Goal: Transaction & Acquisition: Book appointment/travel/reservation

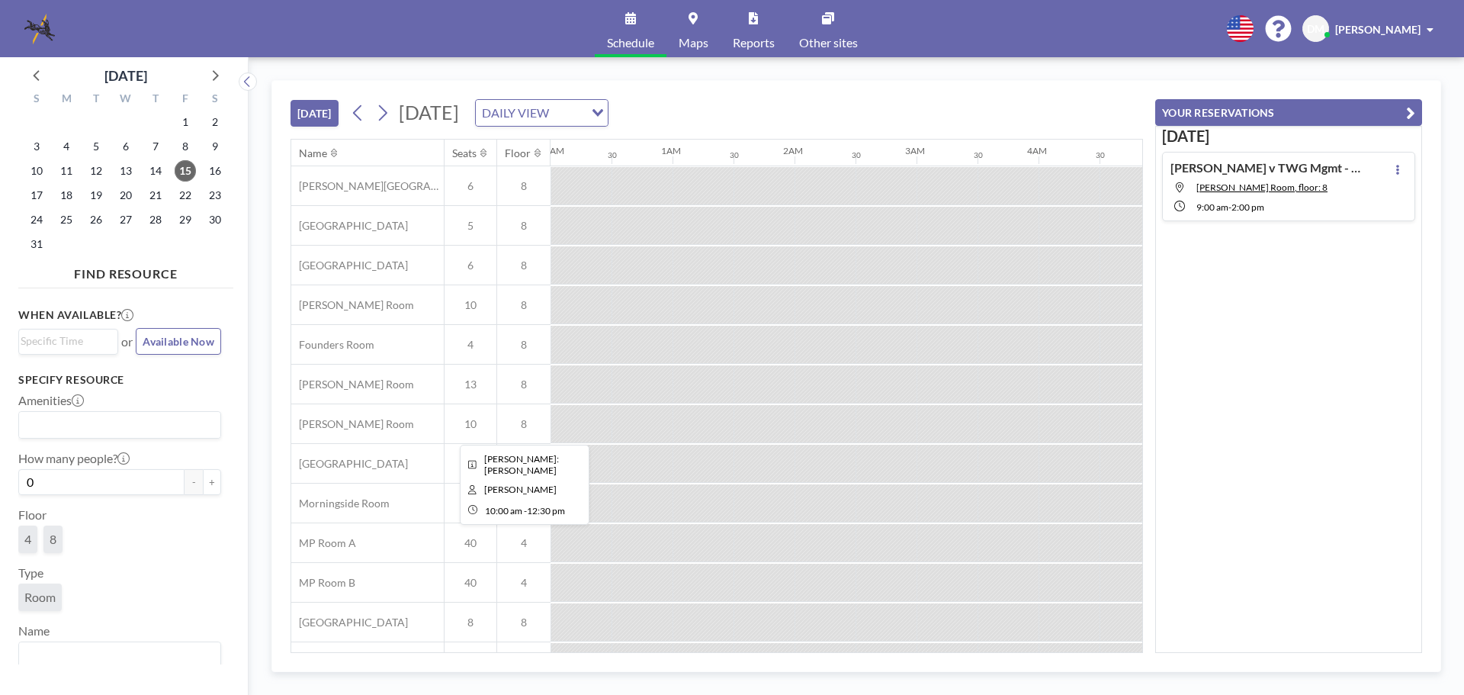
scroll to position [0, 1403]
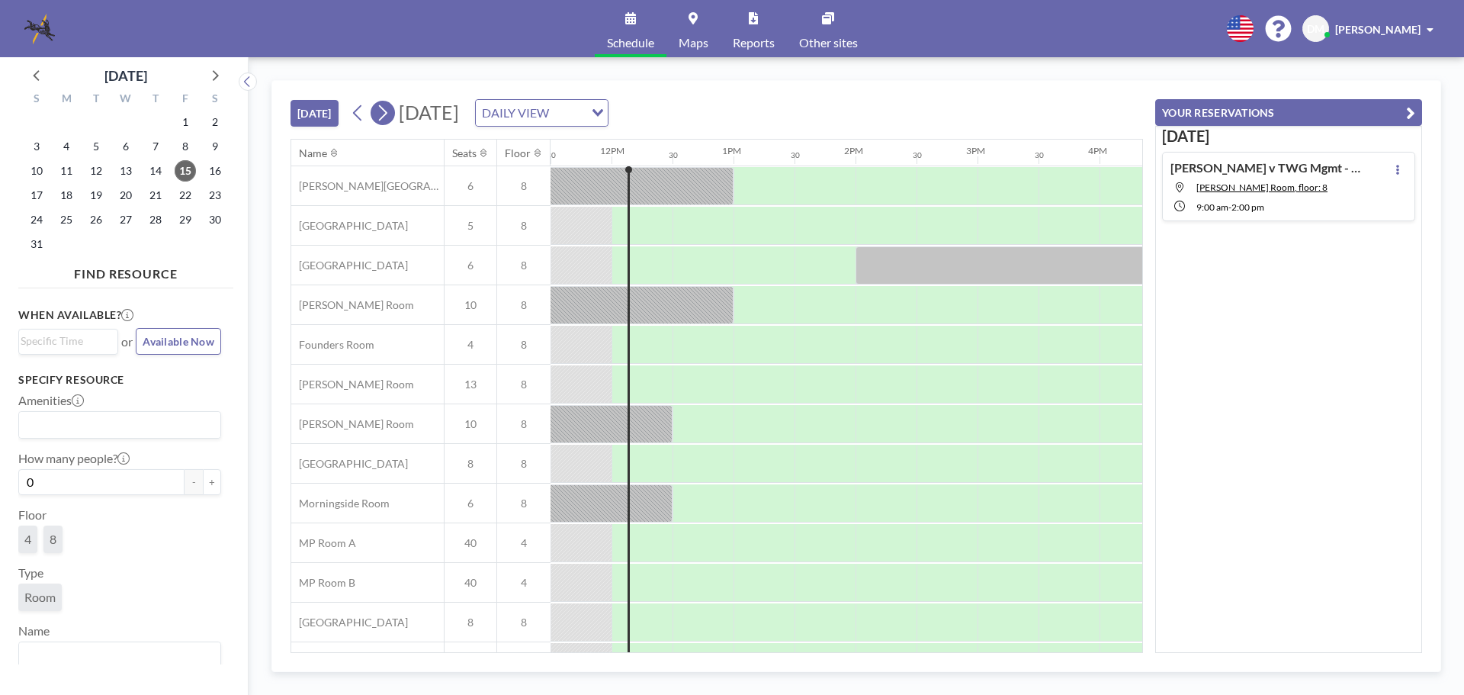
click at [390, 117] on icon at bounding box center [382, 112] width 14 height 23
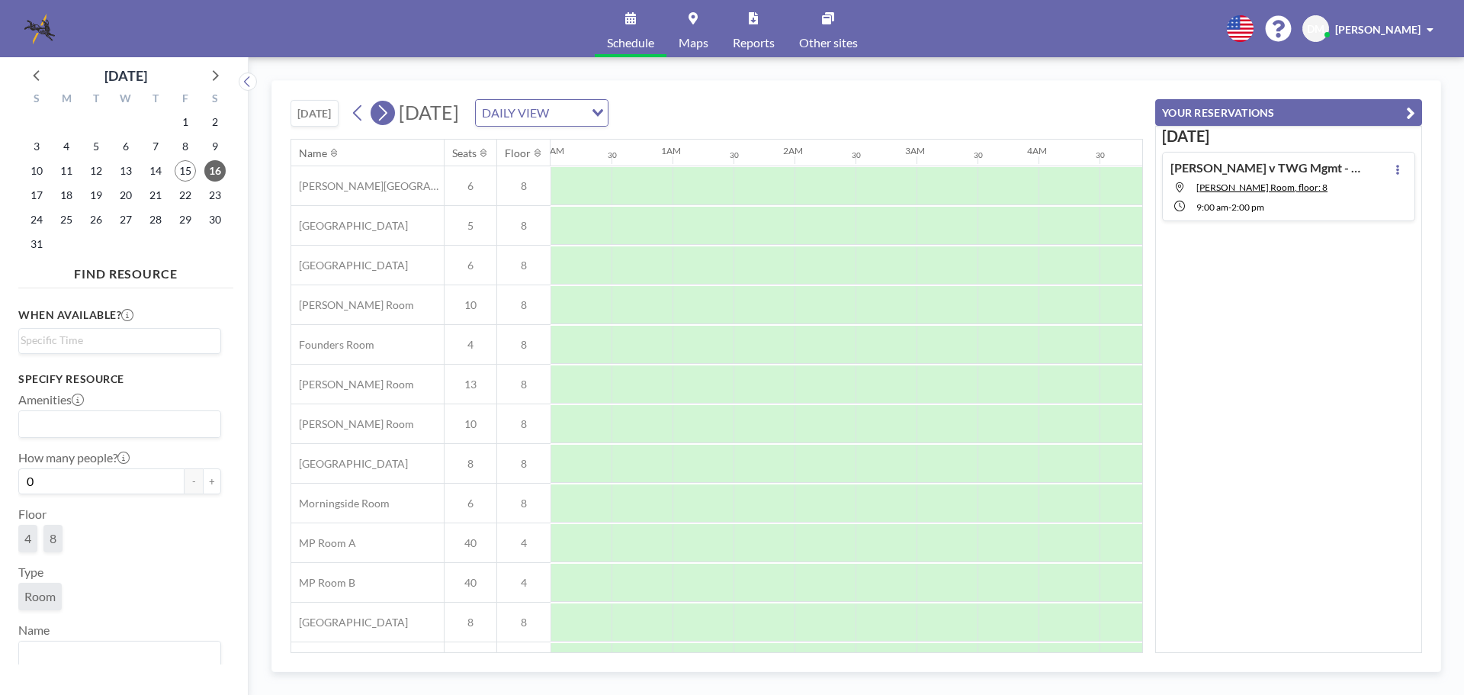
scroll to position [0, 915]
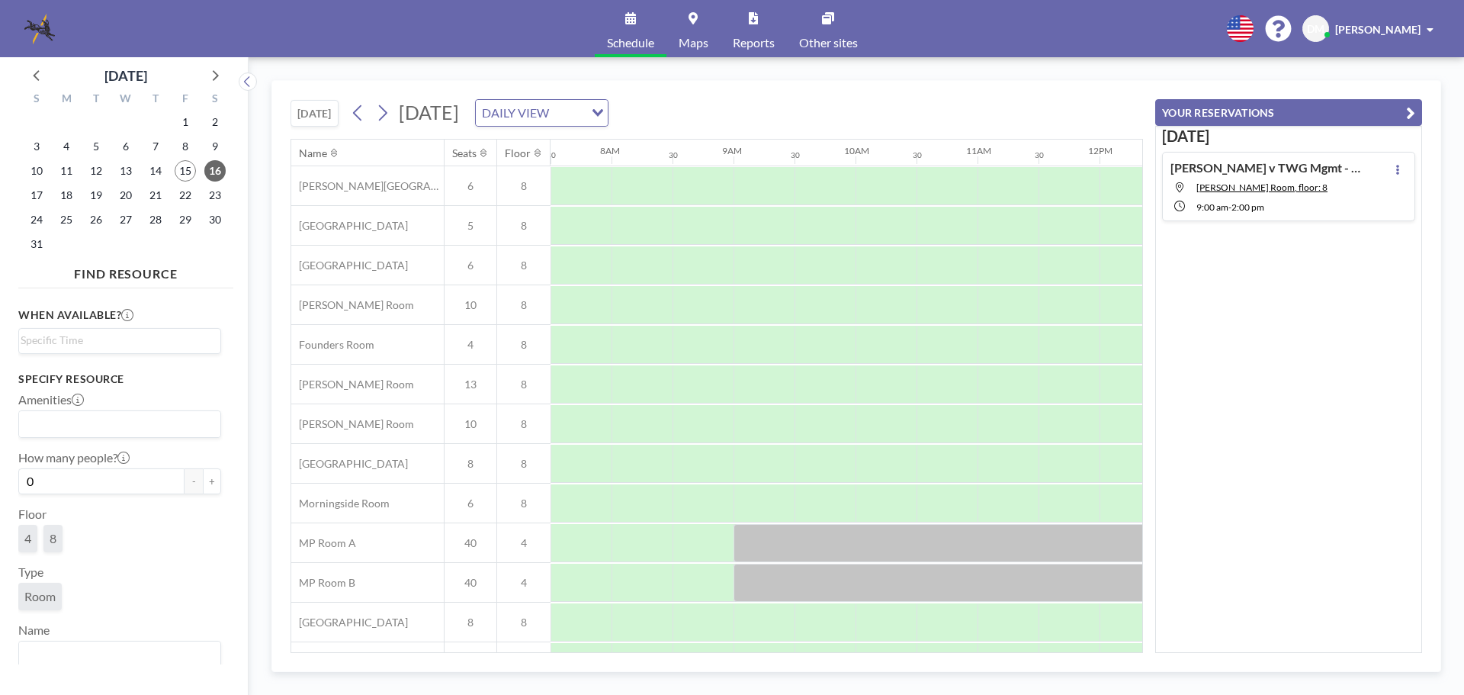
click at [603, 114] on icon "Search for option" at bounding box center [597, 113] width 11 height 8
click at [208, 75] on icon at bounding box center [214, 75] width 20 height 20
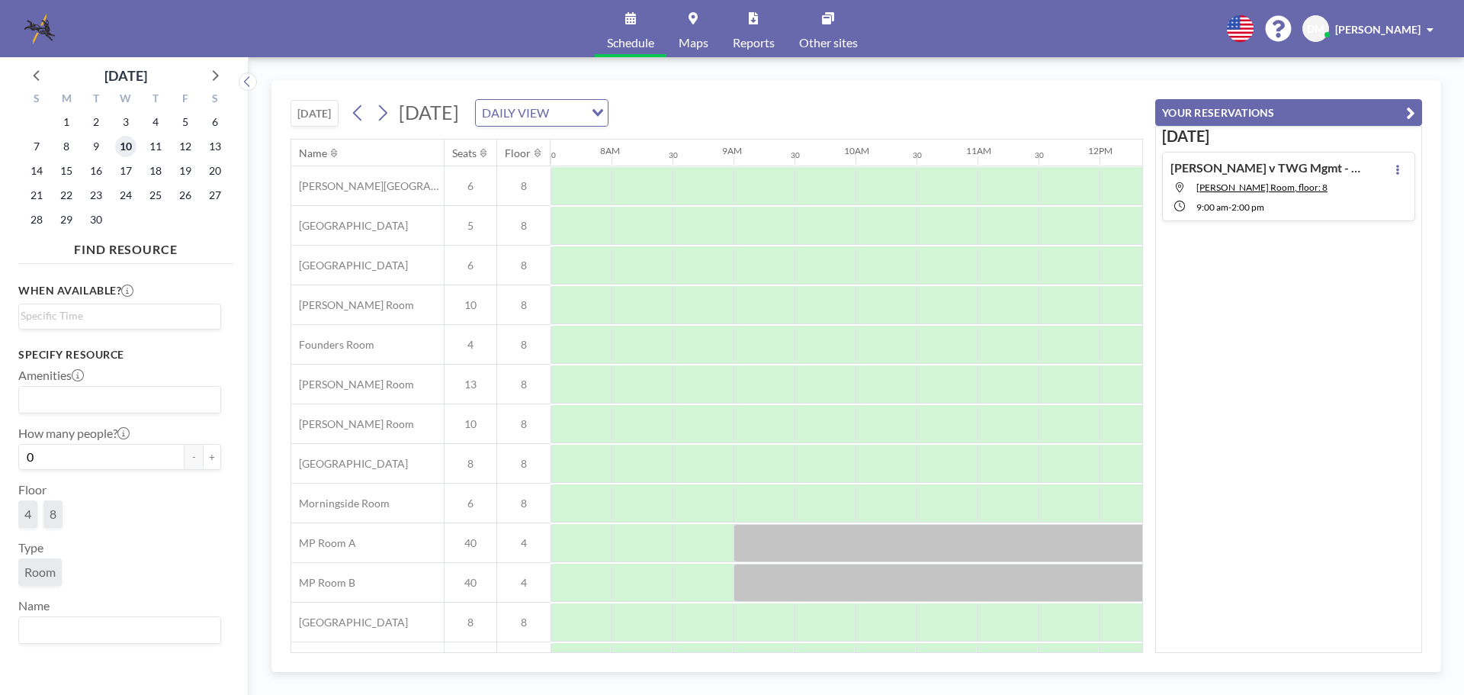
click at [128, 144] on span "10" at bounding box center [125, 146] width 21 height 21
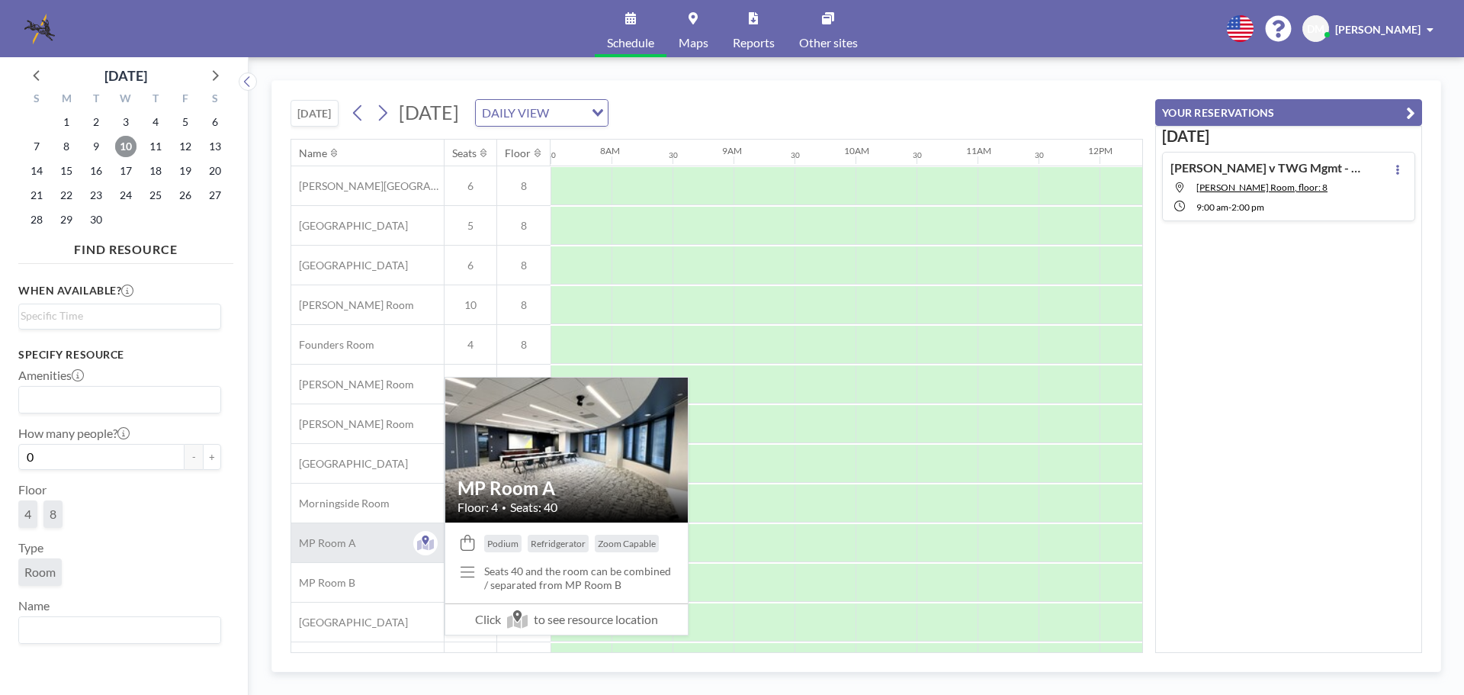
scroll to position [77, 915]
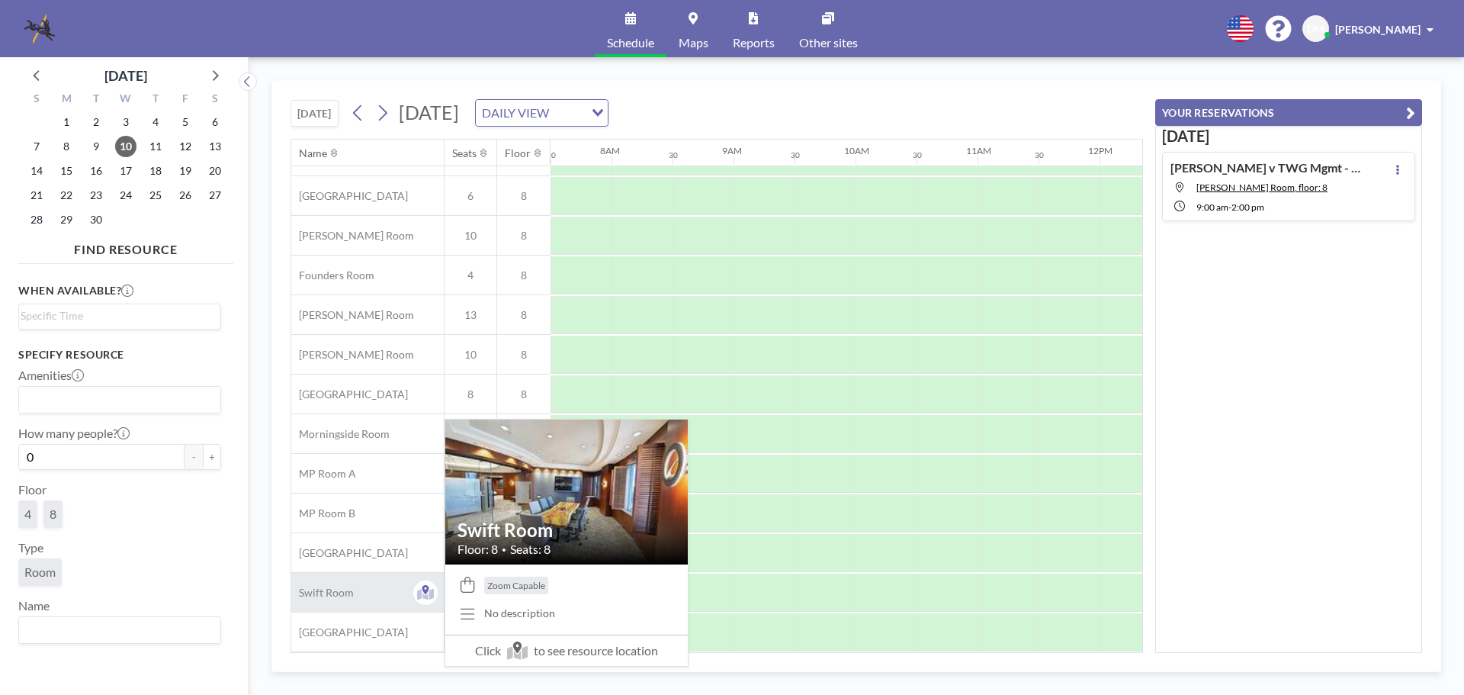
click at [332, 586] on span "Swift Room" at bounding box center [322, 593] width 63 height 14
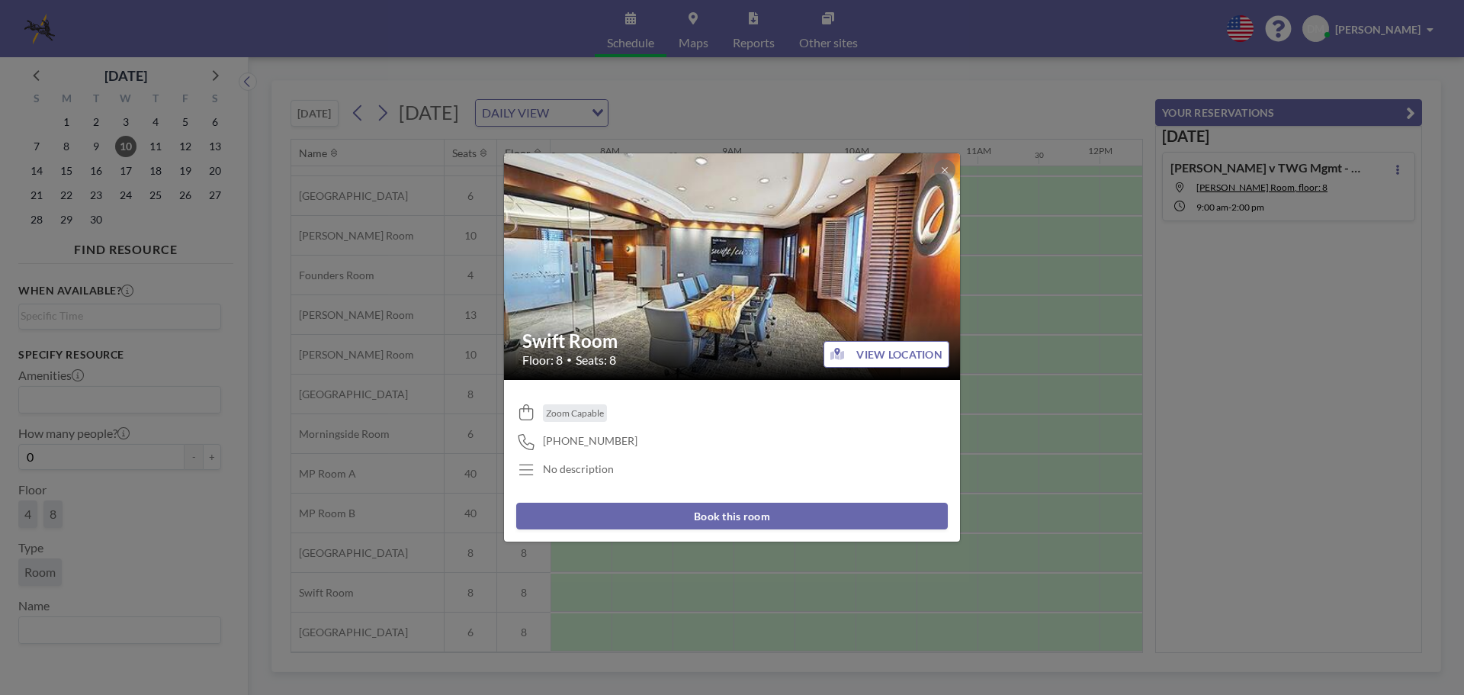
click at [739, 515] on button "Book this room" at bounding box center [732, 516] width 432 height 27
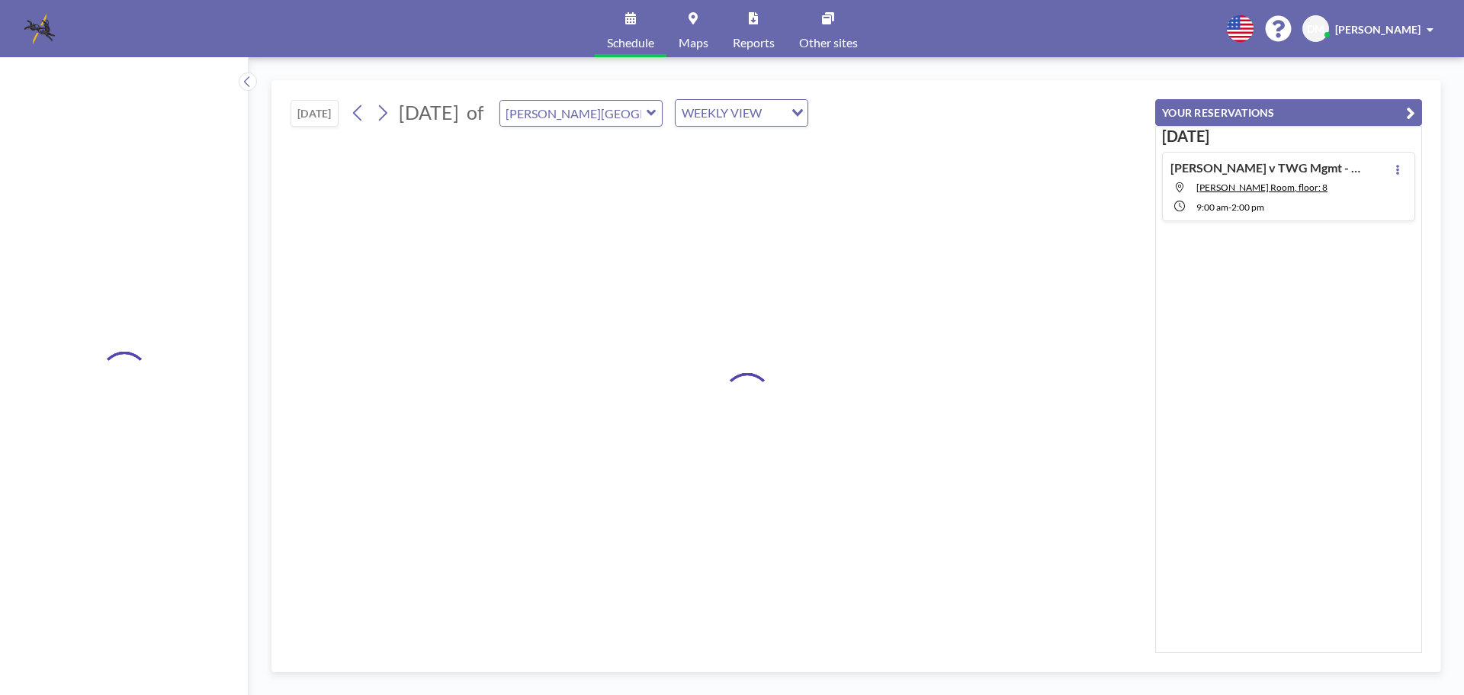
type input "Swift Room"
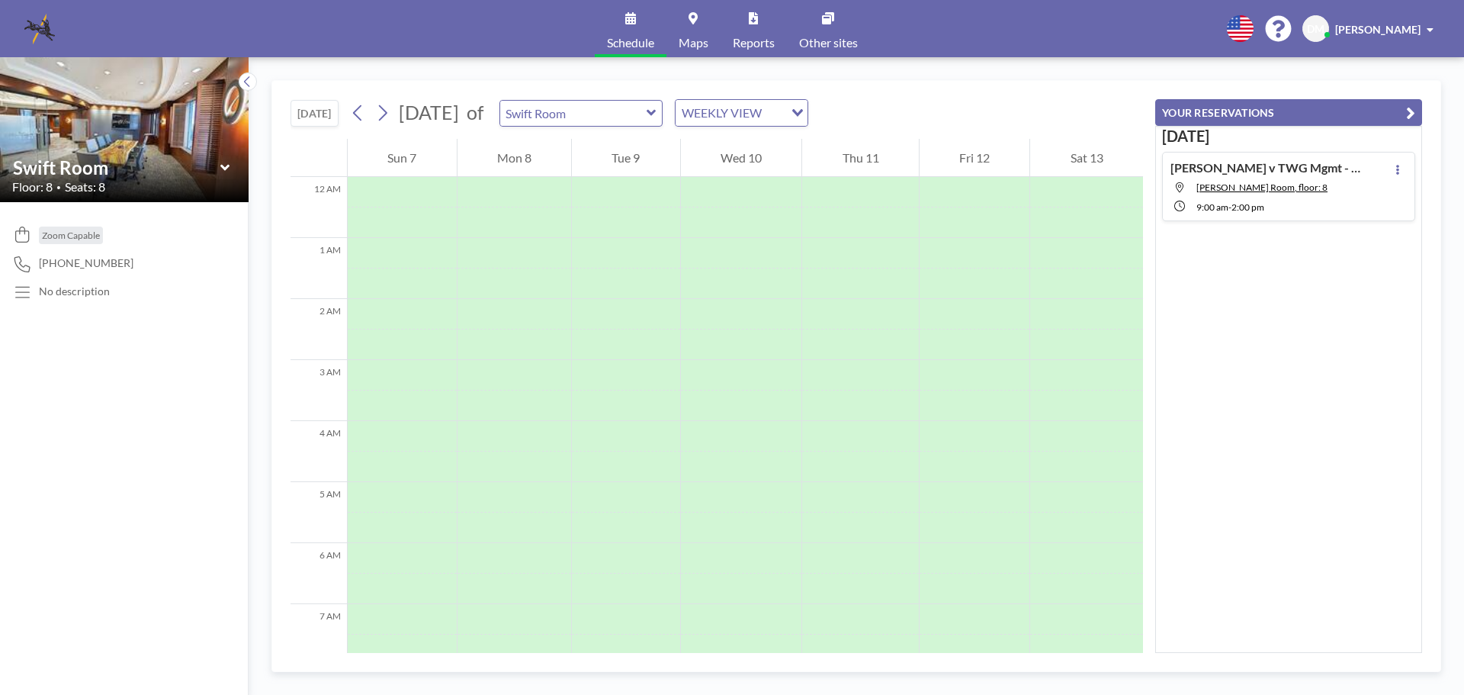
scroll to position [458, 0]
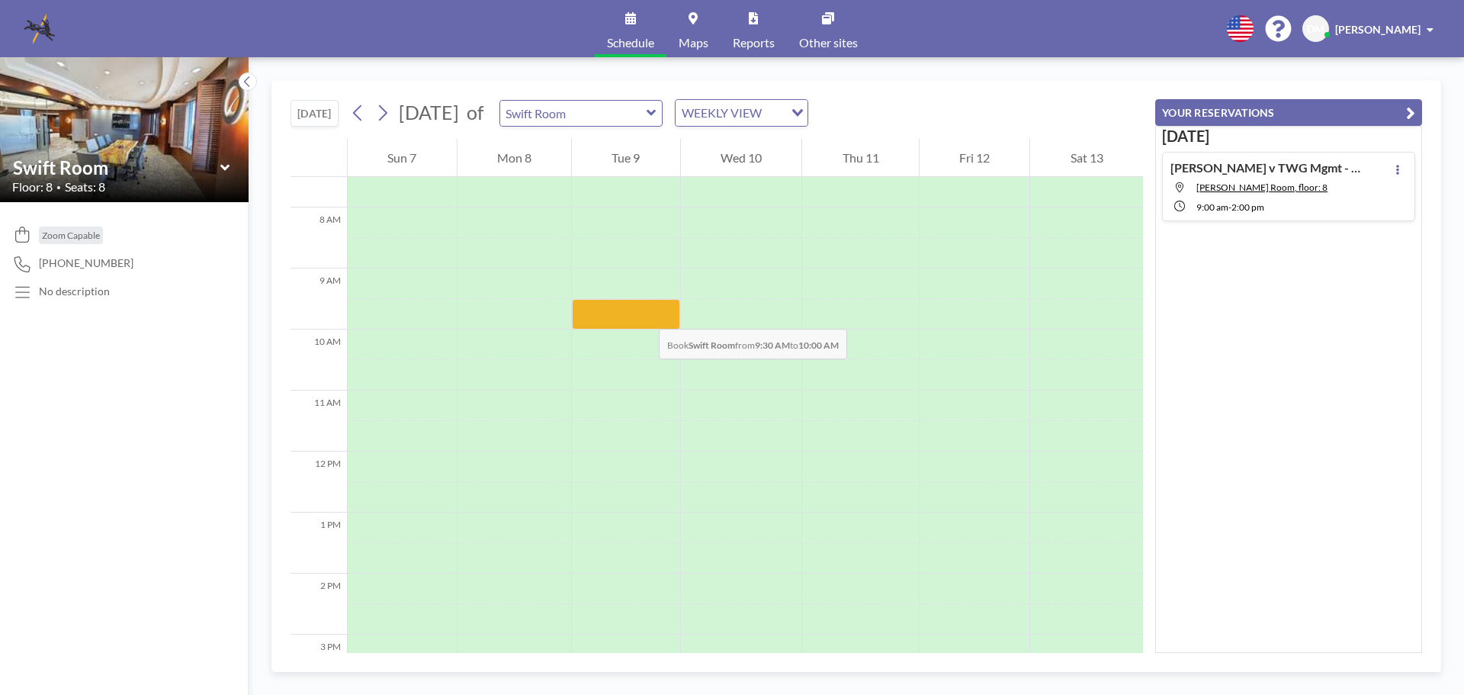
click at [644, 313] on div at bounding box center [626, 314] width 108 height 31
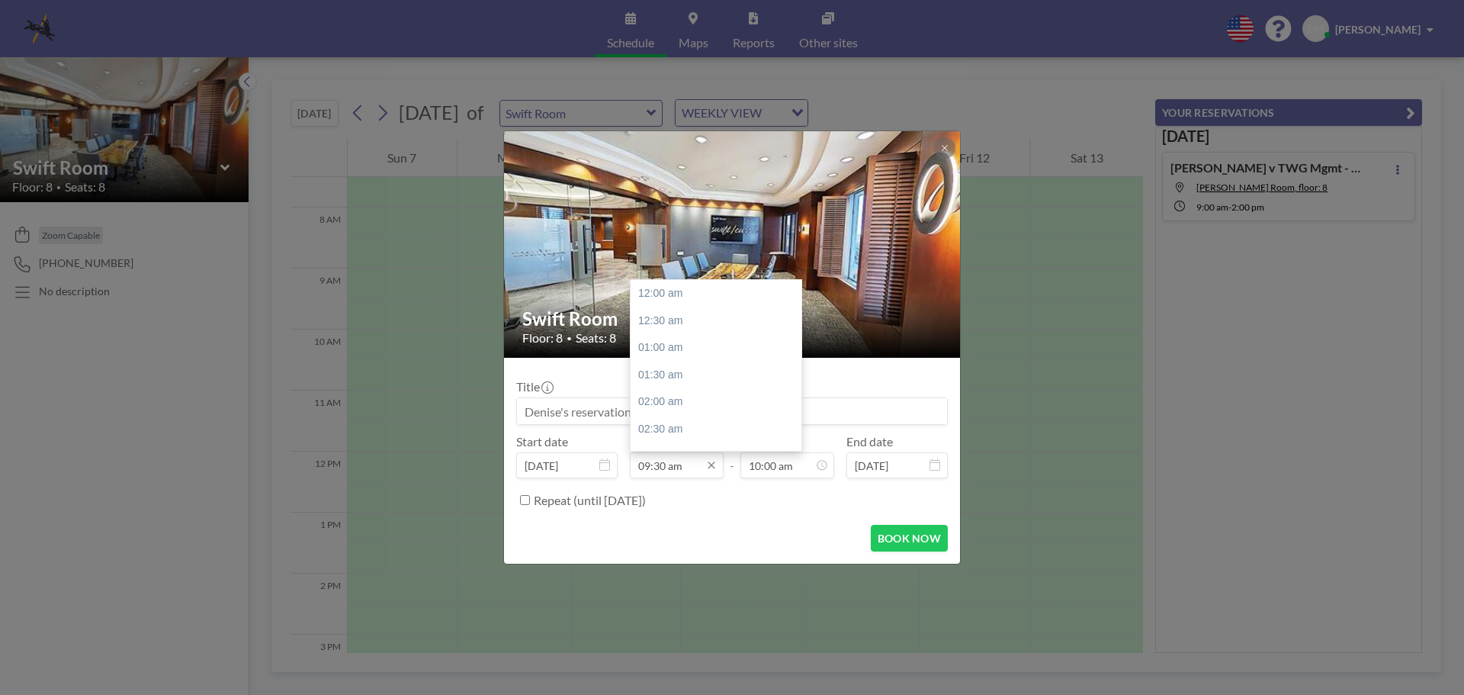
scroll to position [515, 0]
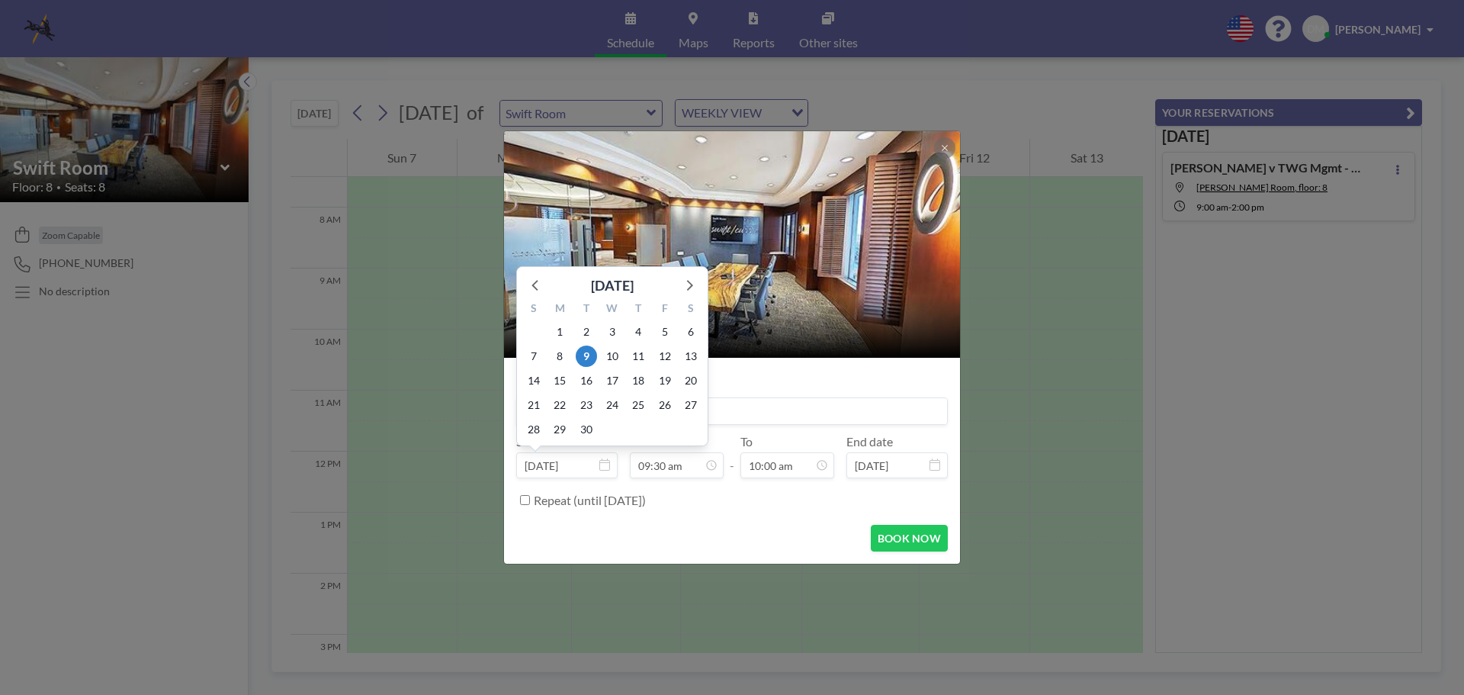
click at [602, 471] on input "Sep 9, 2025" at bounding box center [566, 465] width 101 height 26
click at [609, 357] on span "10" at bounding box center [612, 355] width 21 height 21
type input "Sep 10, 2025"
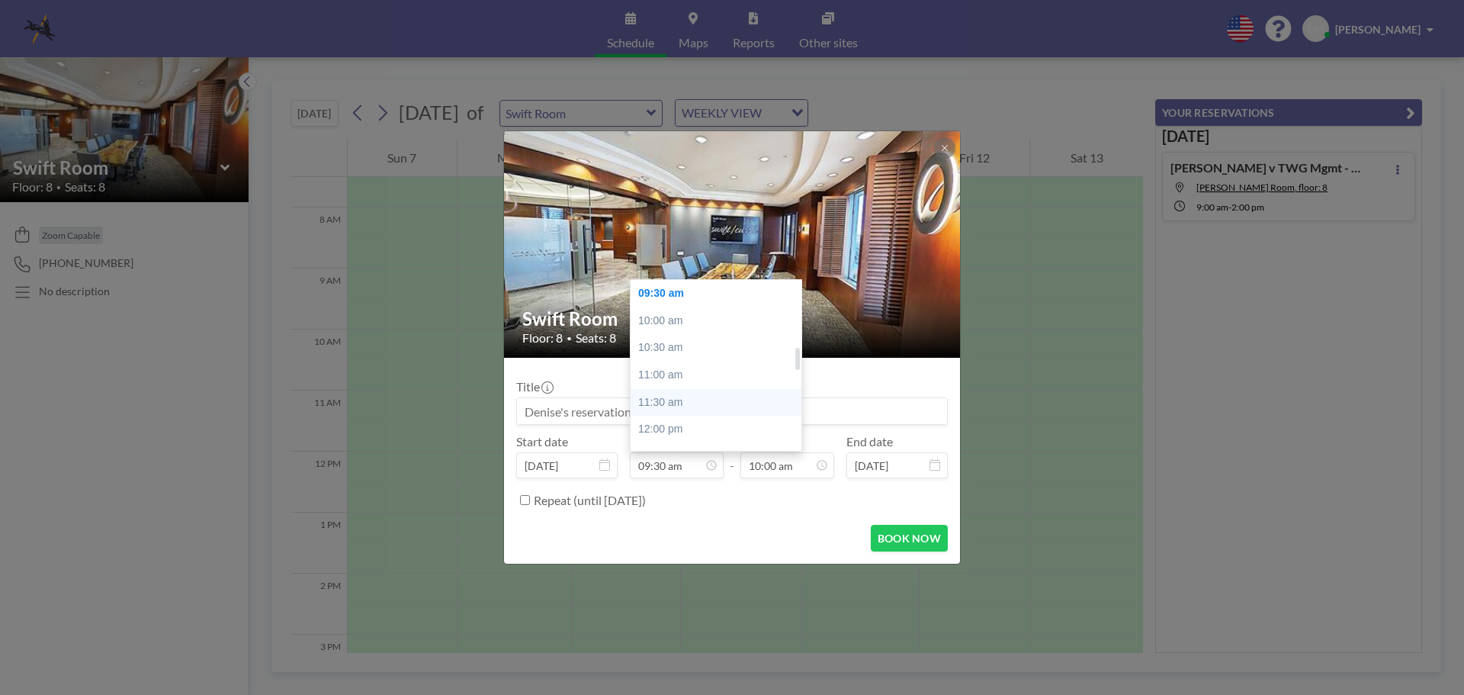
scroll to position [439, 0]
click at [670, 344] on div "09:00 am" at bounding box center [720, 342] width 178 height 27
type input "09:00 am"
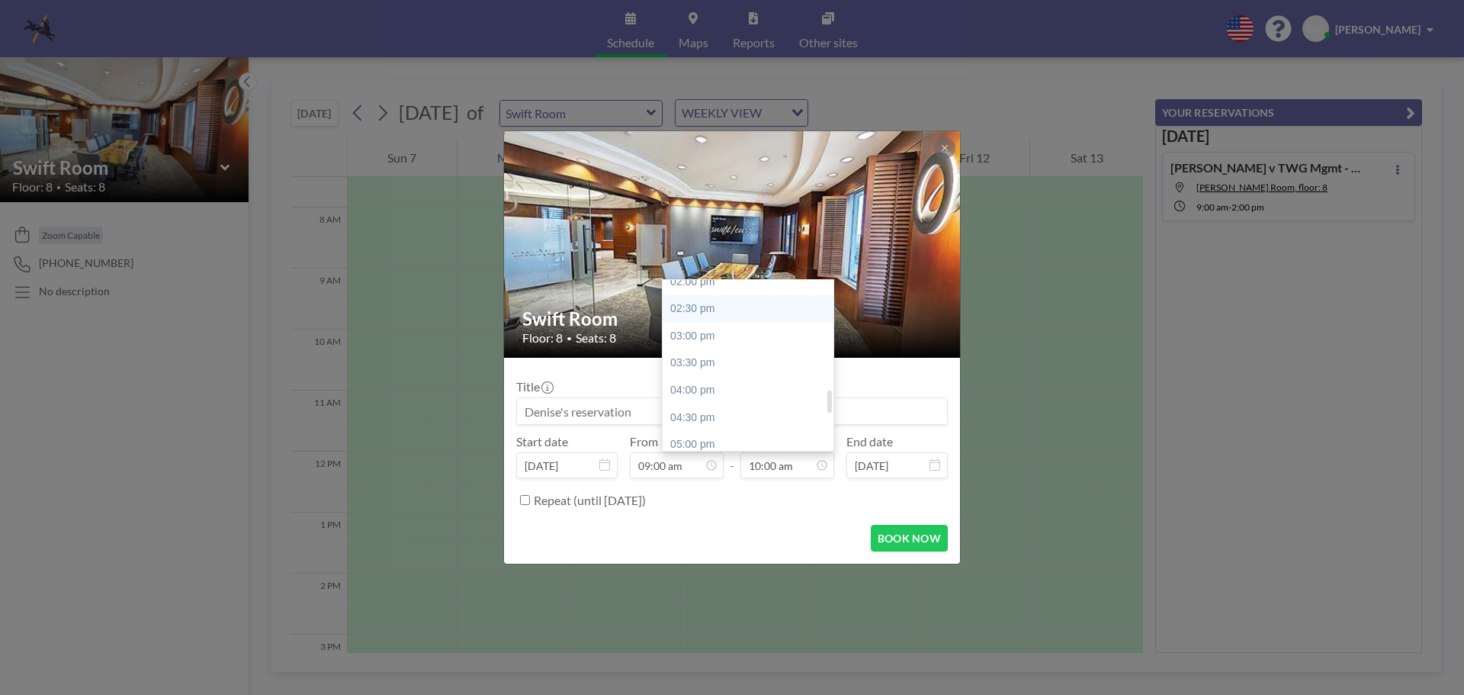
scroll to position [848, 0]
click at [693, 362] on div "05:00 pm" at bounding box center [752, 368] width 178 height 27
type input "05:00 pm"
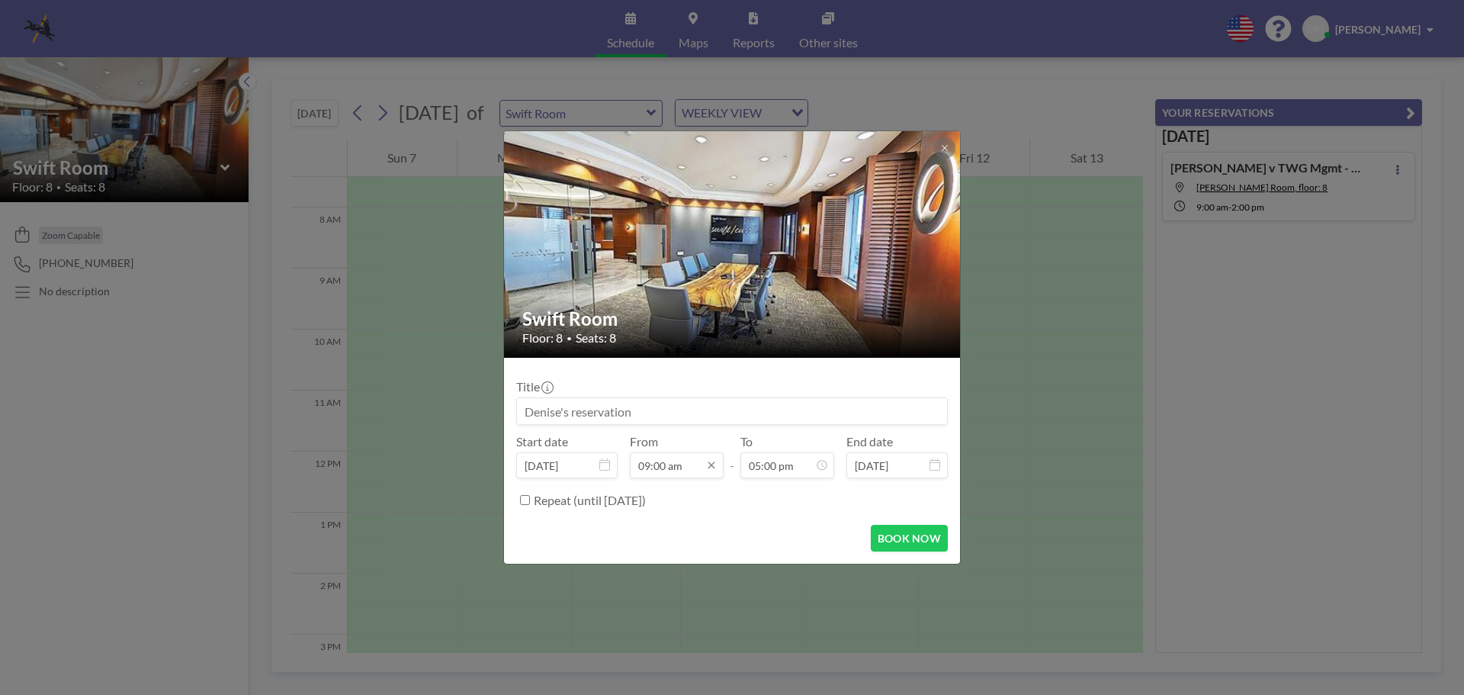
scroll to position [489, 0]
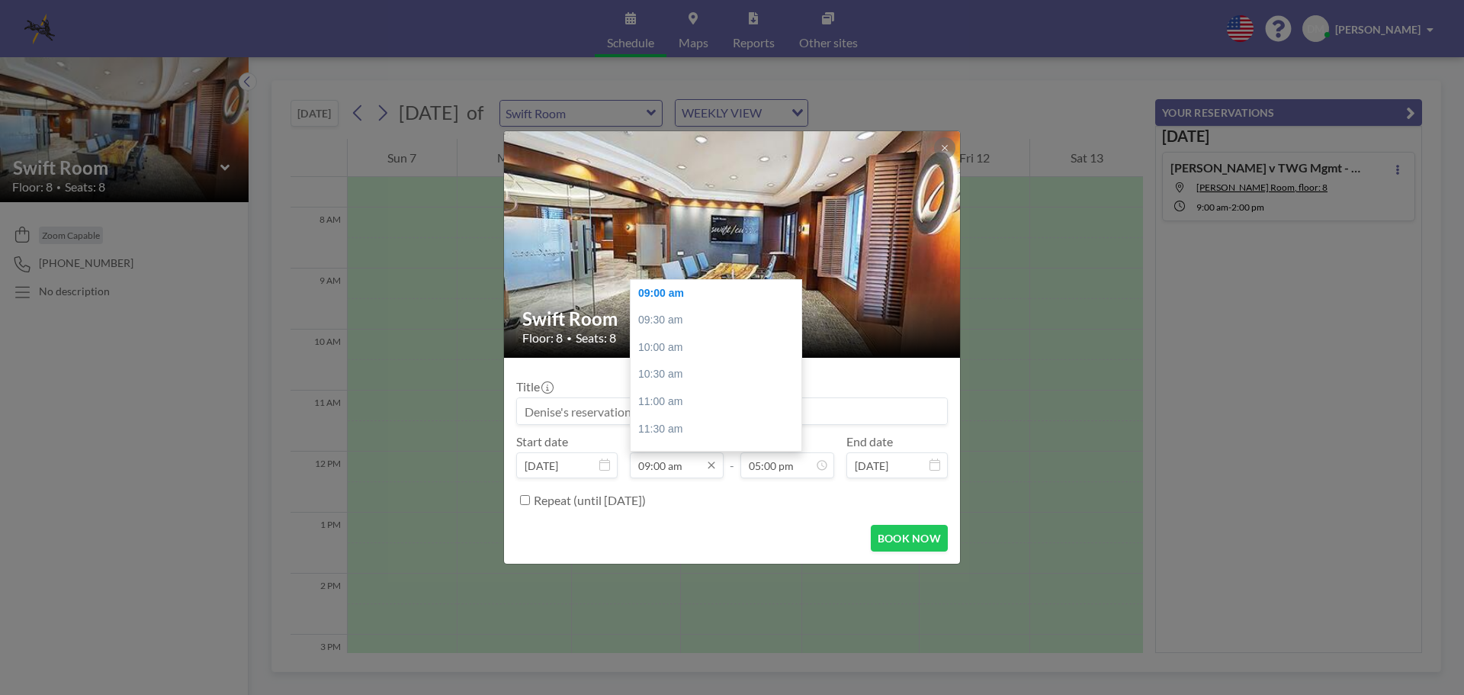
click at [692, 464] on input "09:00 am" at bounding box center [677, 465] width 94 height 26
click at [675, 338] on div "10:00 am" at bounding box center [720, 347] width 178 height 27
type input "10:00 am"
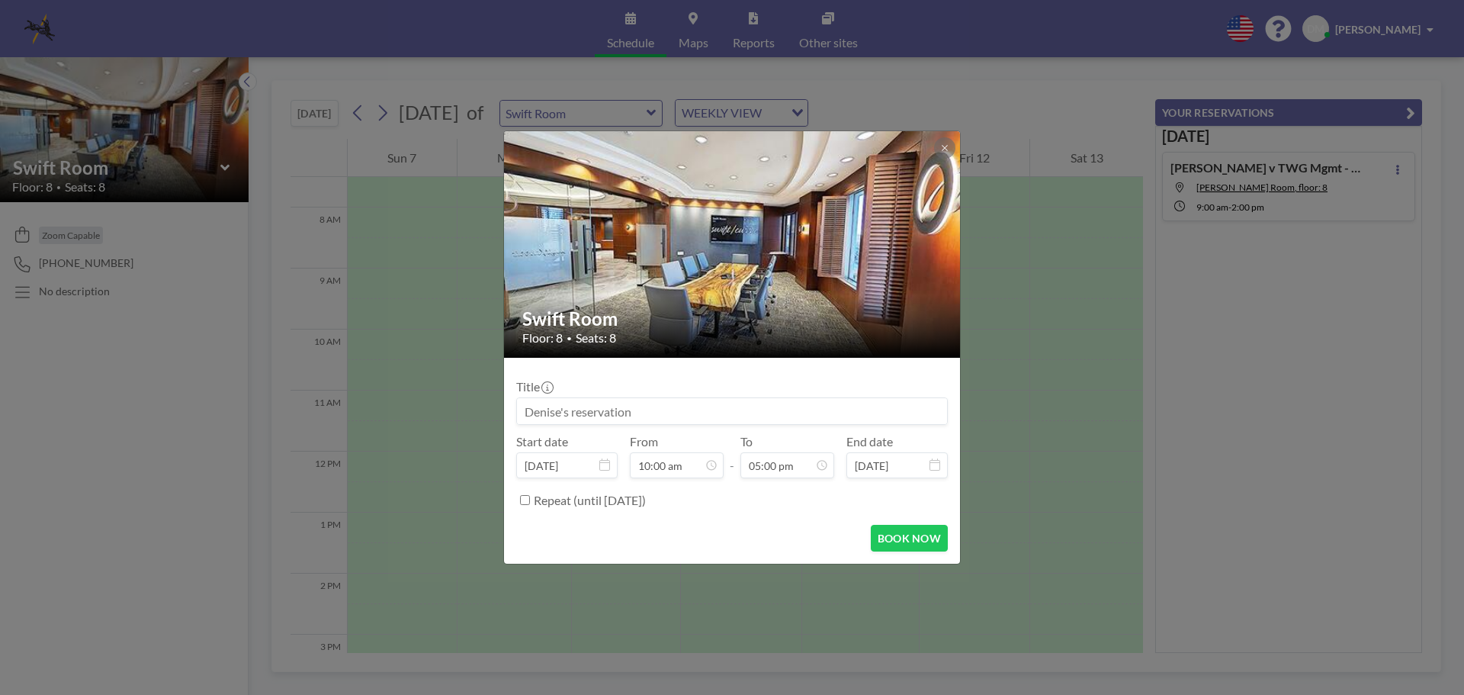
scroll to position [923, 0]
click at [628, 416] on input at bounding box center [732, 411] width 430 height 26
click at [647, 415] on input "Byrd, Trinity v Drayton Parker" at bounding box center [732, 411] width 430 height 26
click at [654, 407] on input "Byrd, Trinity v Drayton- Parker" at bounding box center [732, 411] width 430 height 26
type input "[PERSON_NAME], Trinity v [PERSON_NAME]"
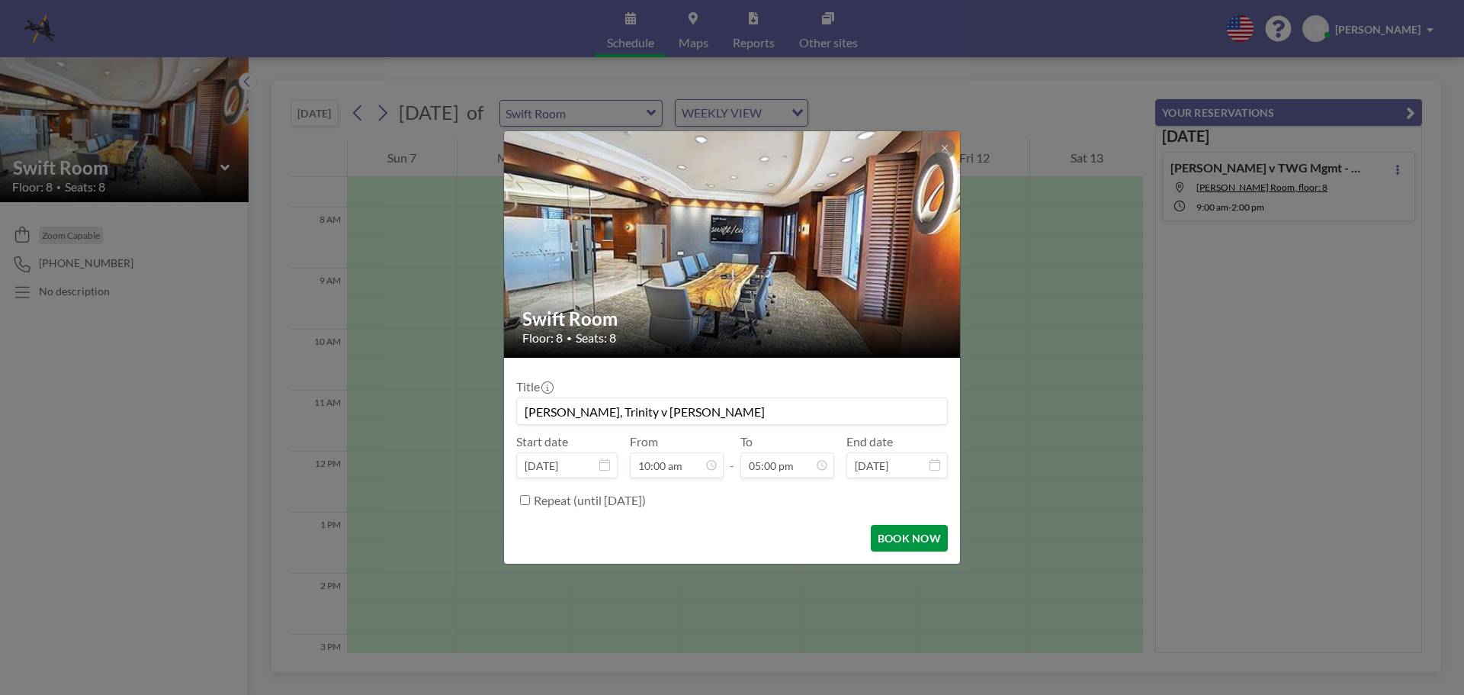
click at [907, 528] on button "BOOK NOW" at bounding box center [909, 538] width 77 height 27
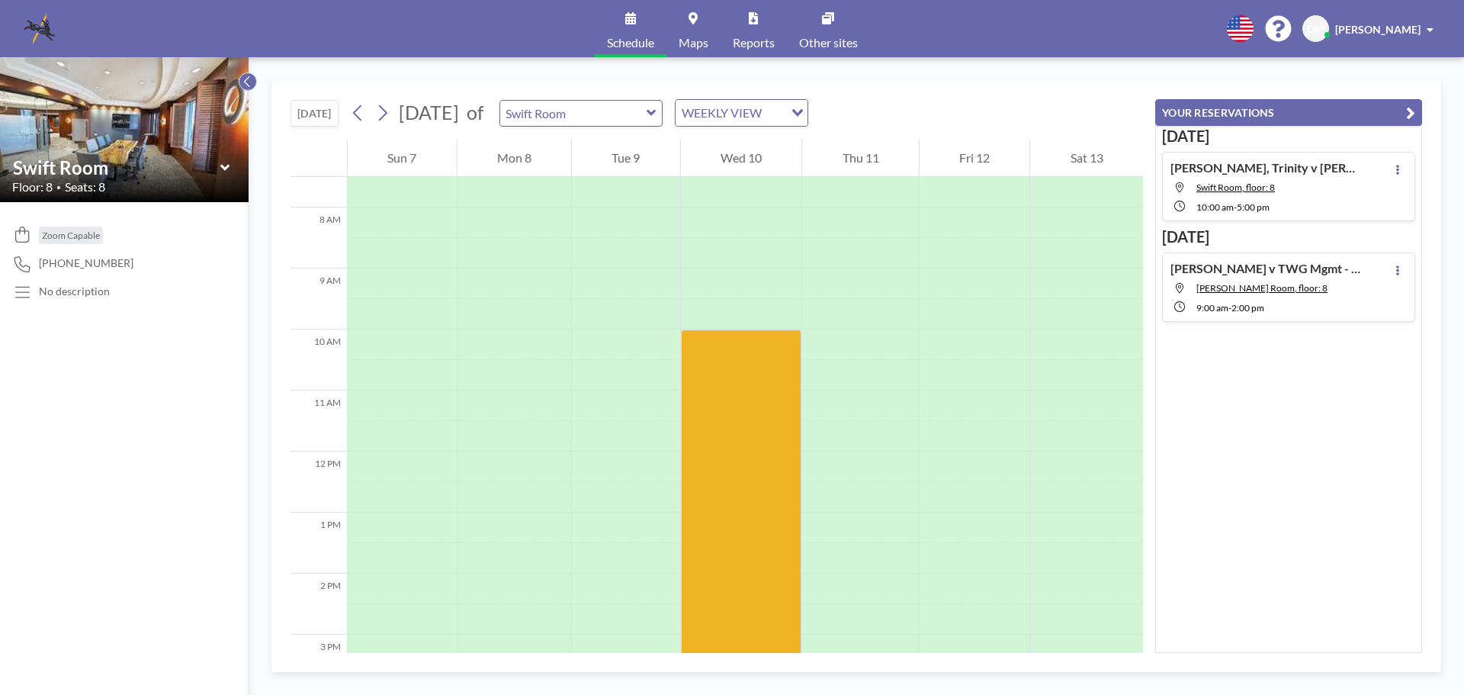
click at [244, 85] on icon at bounding box center [247, 81] width 10 height 15
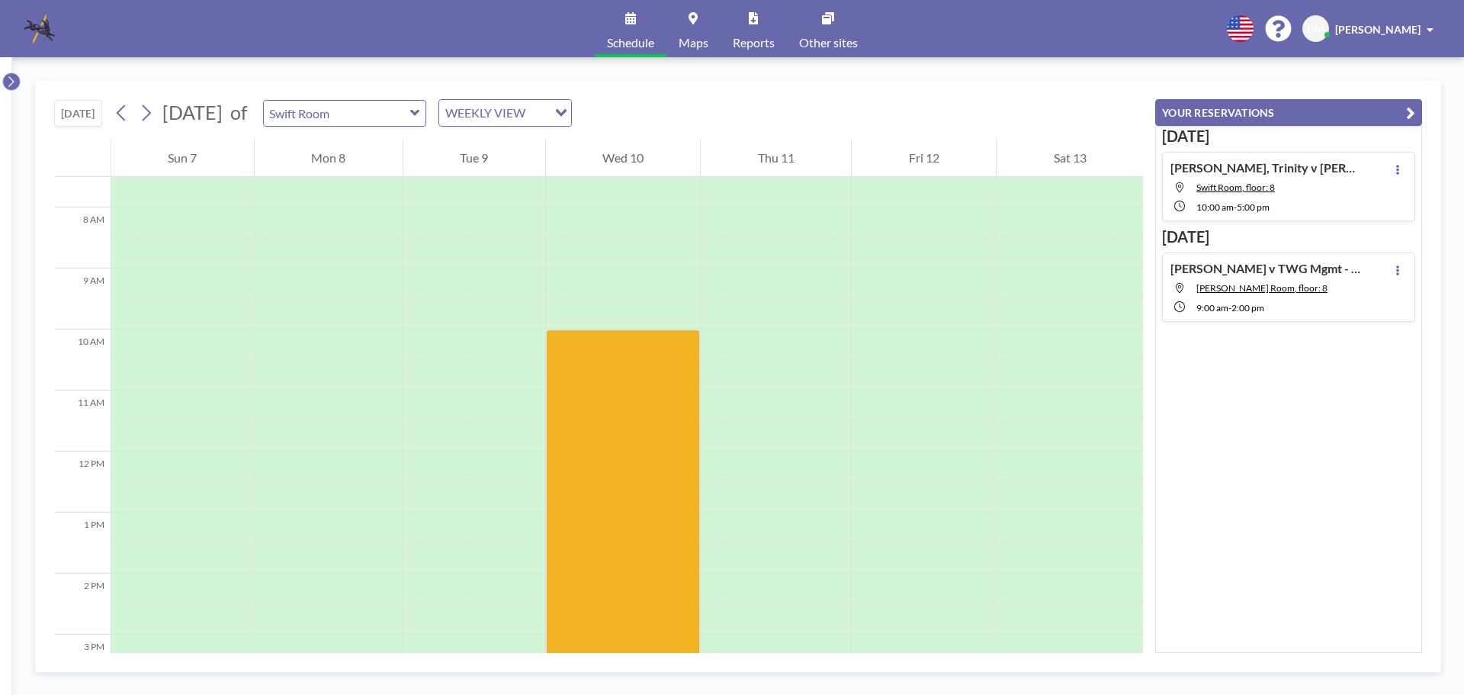
click at [9, 82] on icon at bounding box center [11, 81] width 10 height 15
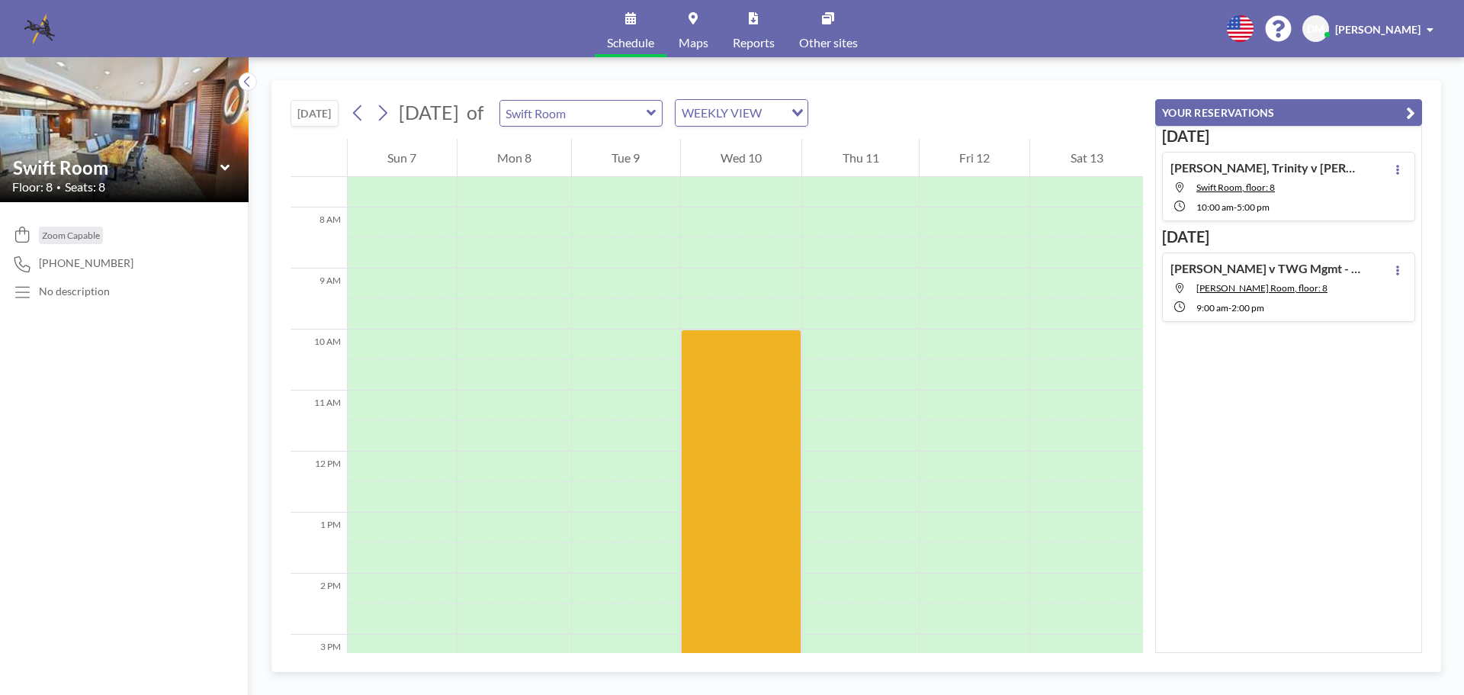
click at [226, 169] on icon at bounding box center [224, 167] width 9 height 6
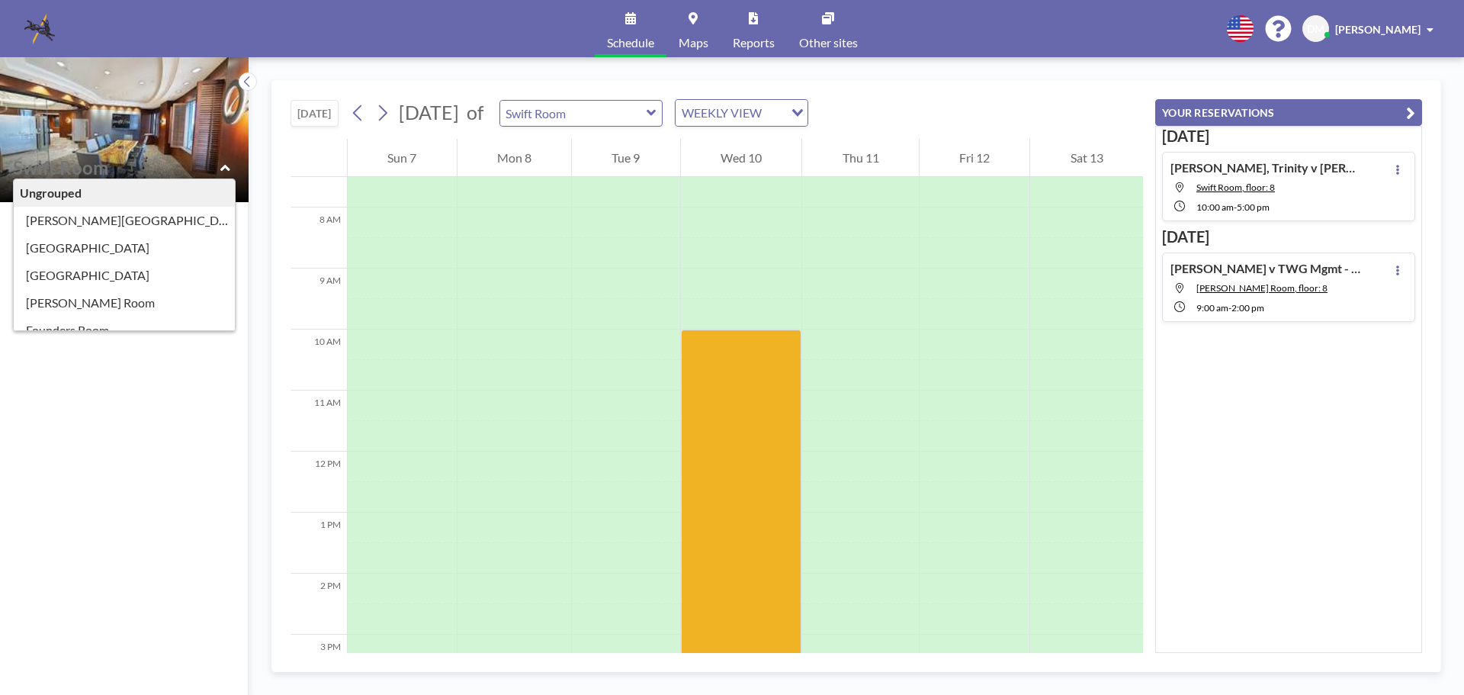
click at [226, 169] on icon at bounding box center [225, 167] width 10 height 15
type input "Swift Room"
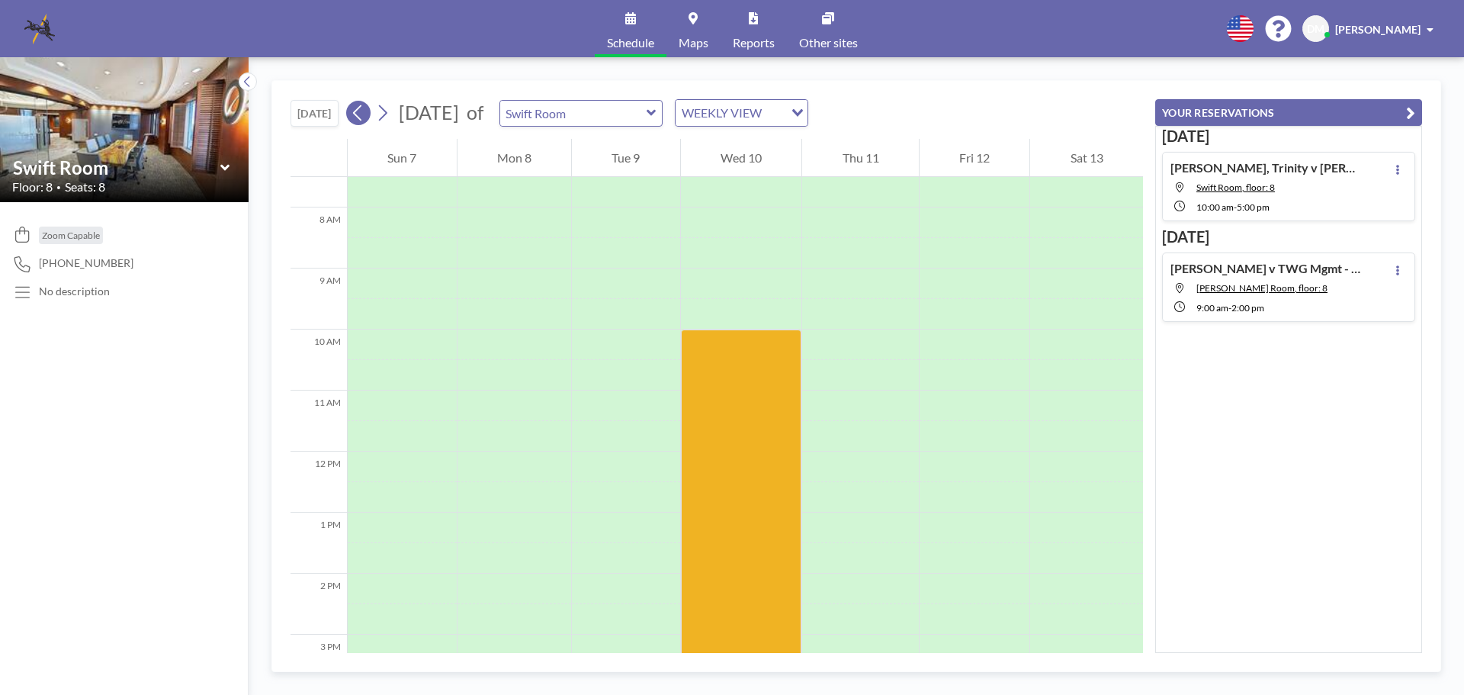
click at [361, 115] on icon at bounding box center [358, 112] width 14 height 23
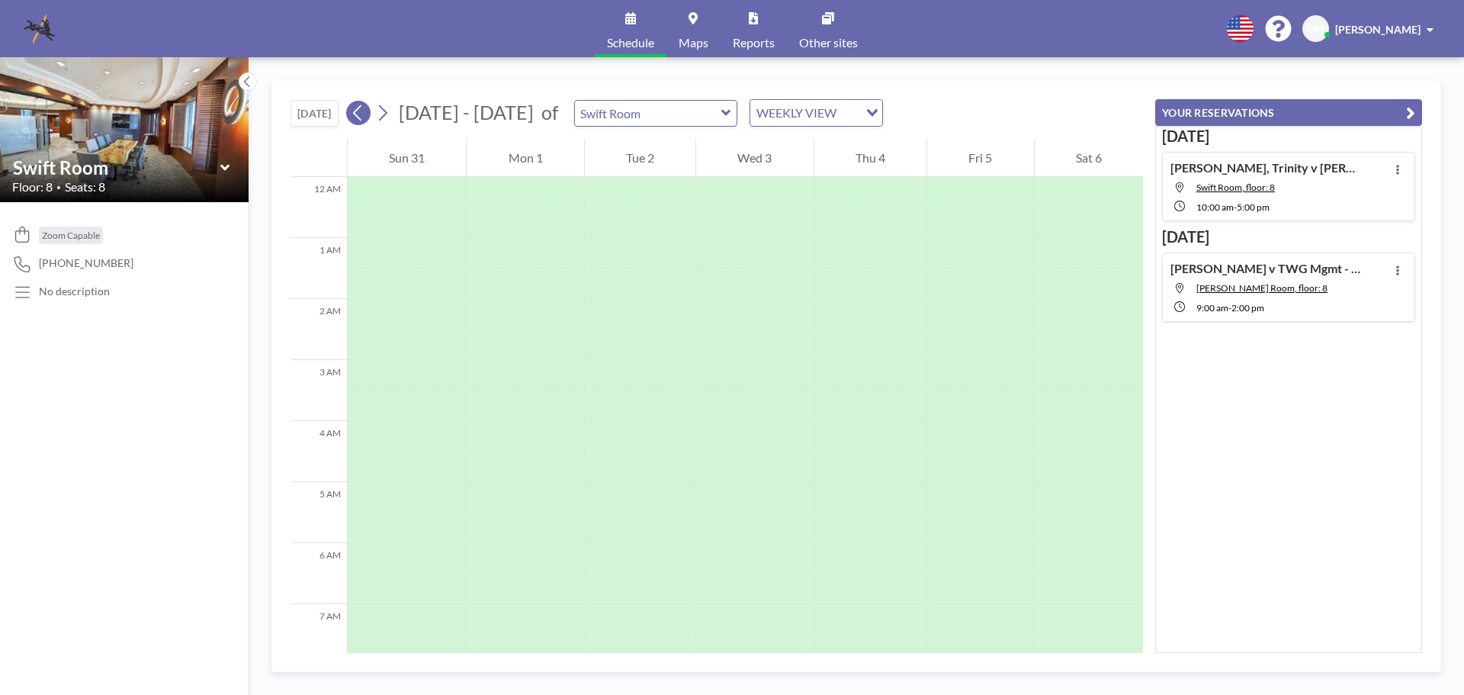
scroll to position [458, 0]
click at [361, 115] on icon at bounding box center [358, 112] width 14 height 23
click at [136, 432] on div "Zoom Capable [PHONE_NUMBER] No description" at bounding box center [124, 448] width 249 height 493
click at [242, 76] on icon at bounding box center [247, 81] width 10 height 15
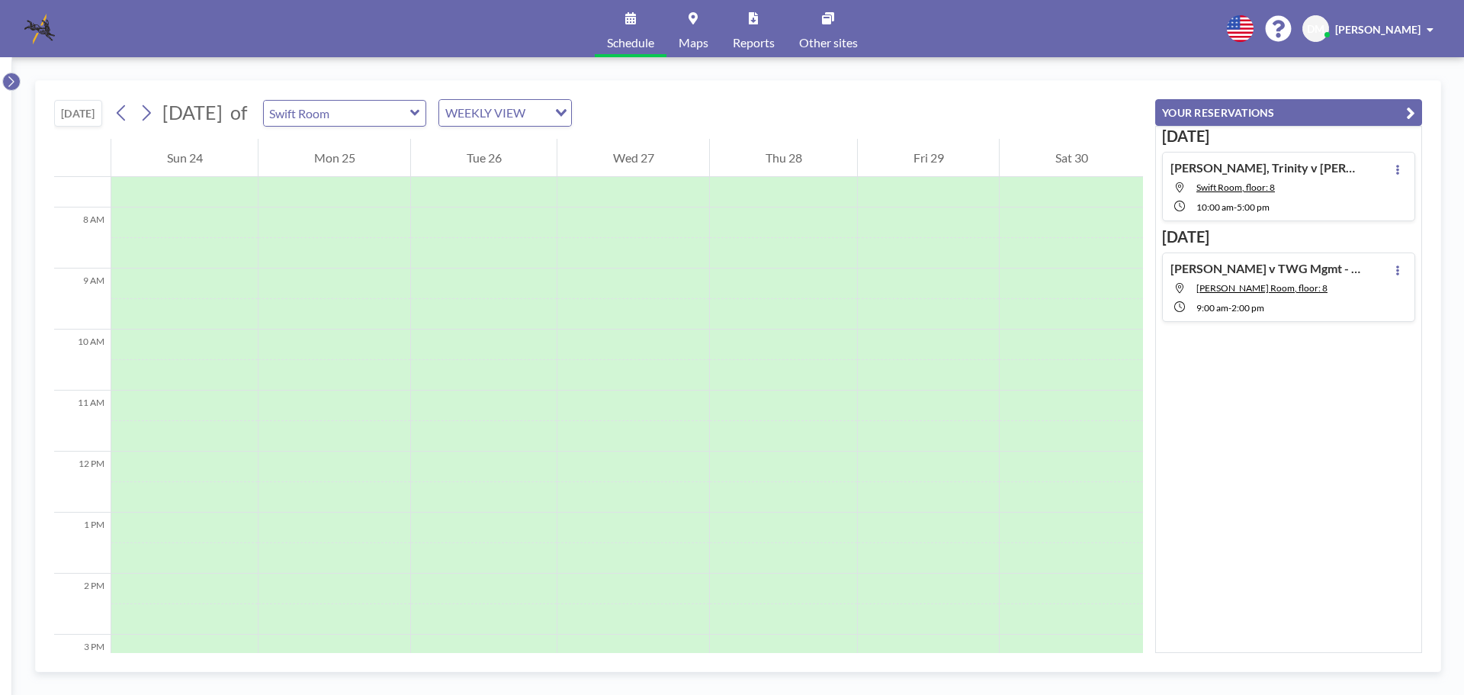
click at [11, 85] on icon at bounding box center [10, 81] width 5 height 11
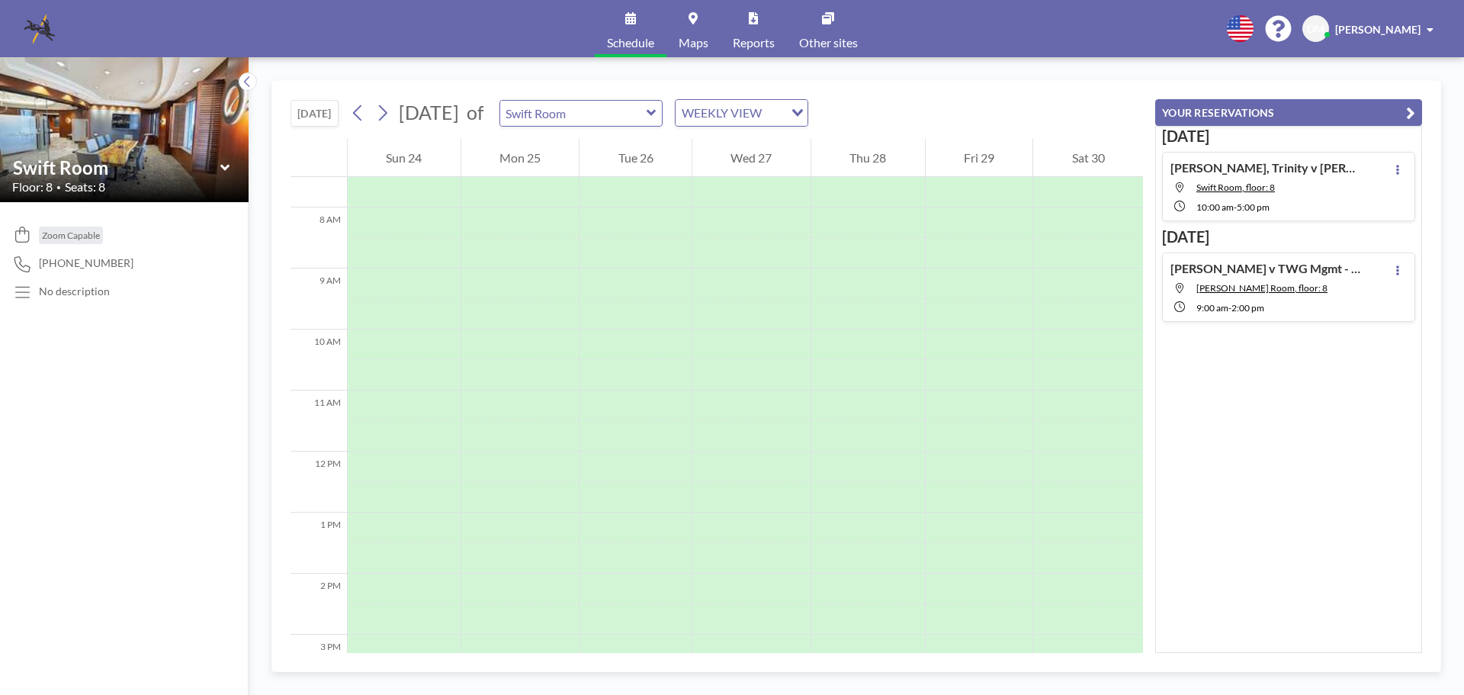
click at [628, 19] on icon at bounding box center [630, 18] width 11 height 12
click at [626, 24] on icon at bounding box center [630, 18] width 11 height 12
click at [656, 111] on icon at bounding box center [651, 113] width 9 height 6
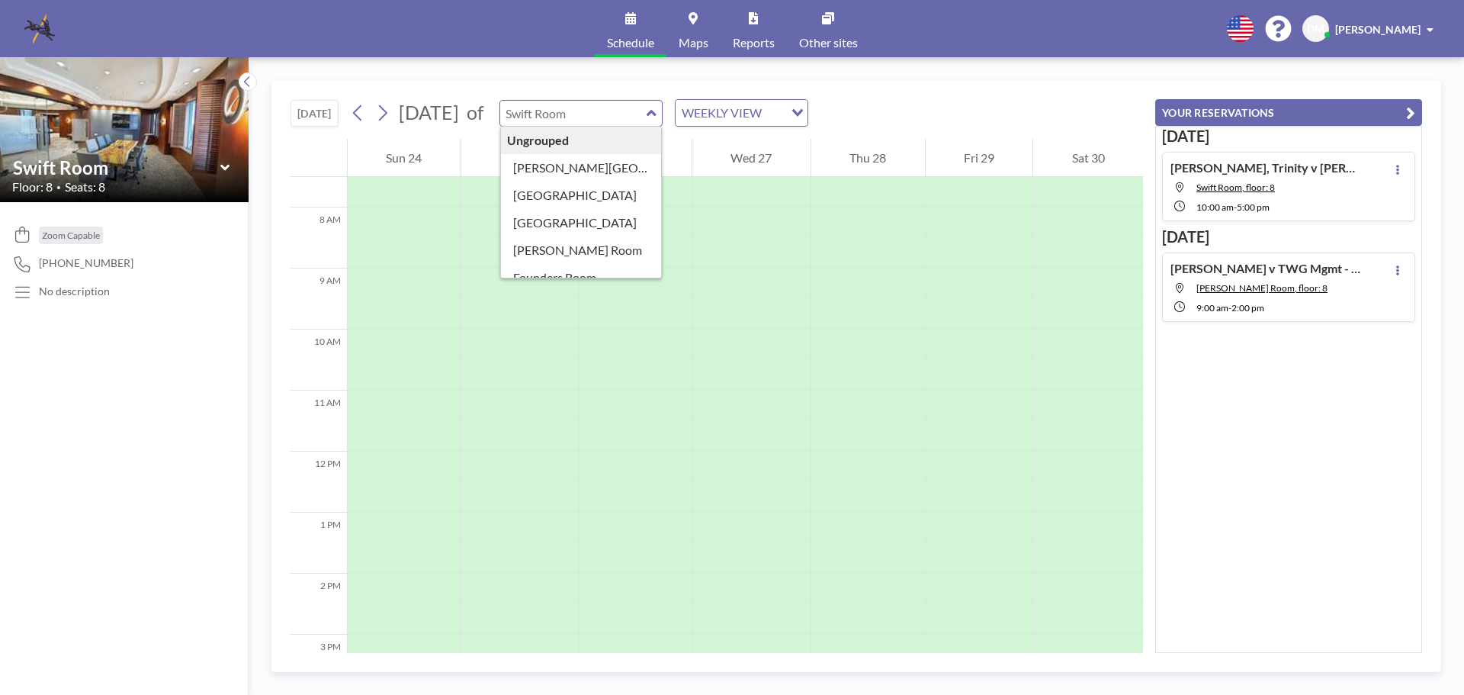
click at [512, 79] on div "TODAY August 2025 of Ungrouped Ansley Room Brookwood Room Buckhead Room Currie …" at bounding box center [856, 375] width 1215 height 637
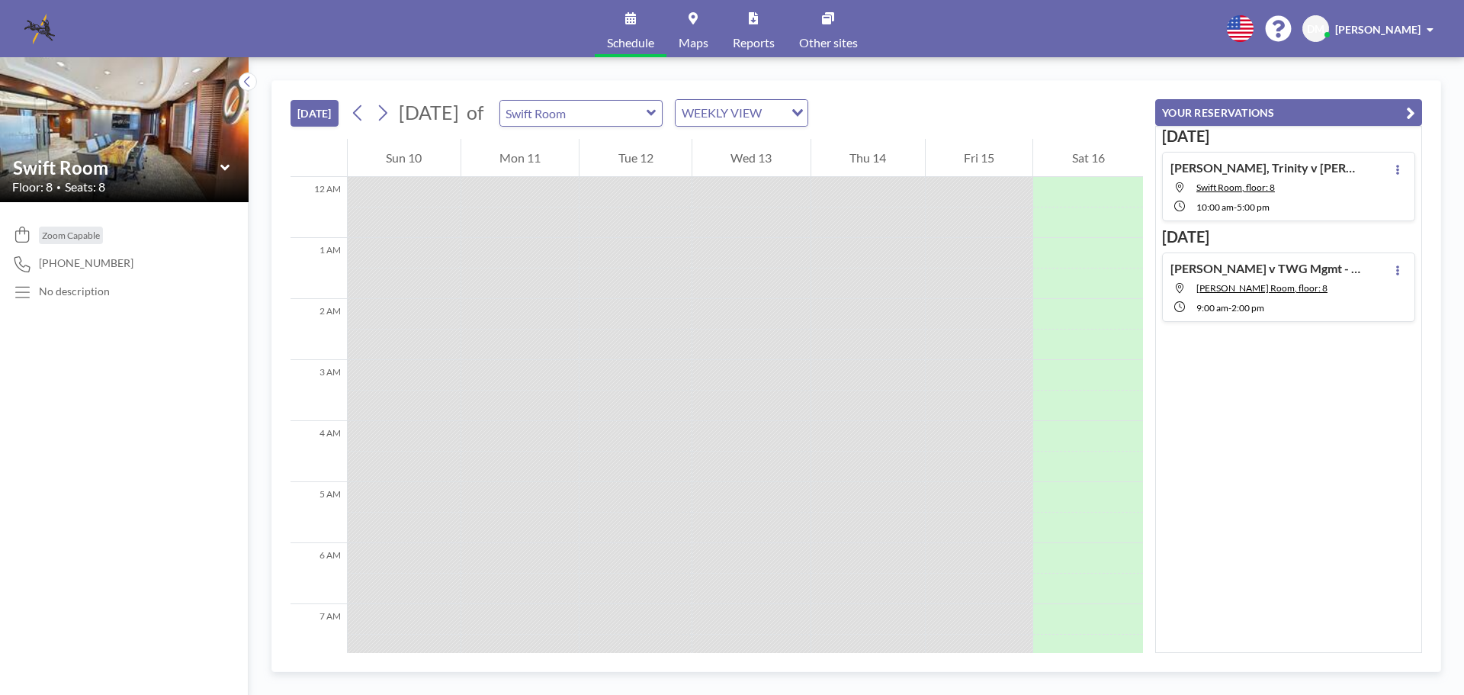
scroll to position [702, 0]
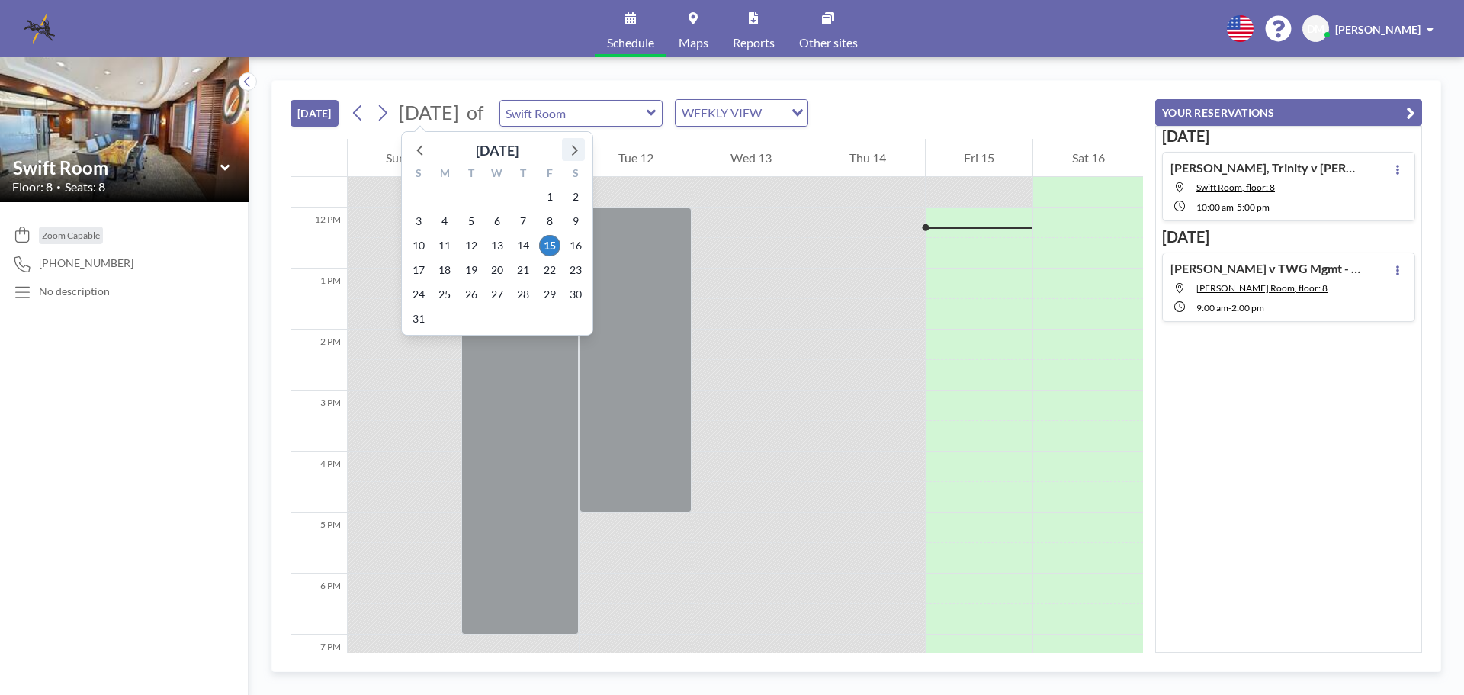
click at [580, 155] on icon at bounding box center [574, 150] width 20 height 20
click at [503, 242] on span "17" at bounding box center [497, 245] width 21 height 21
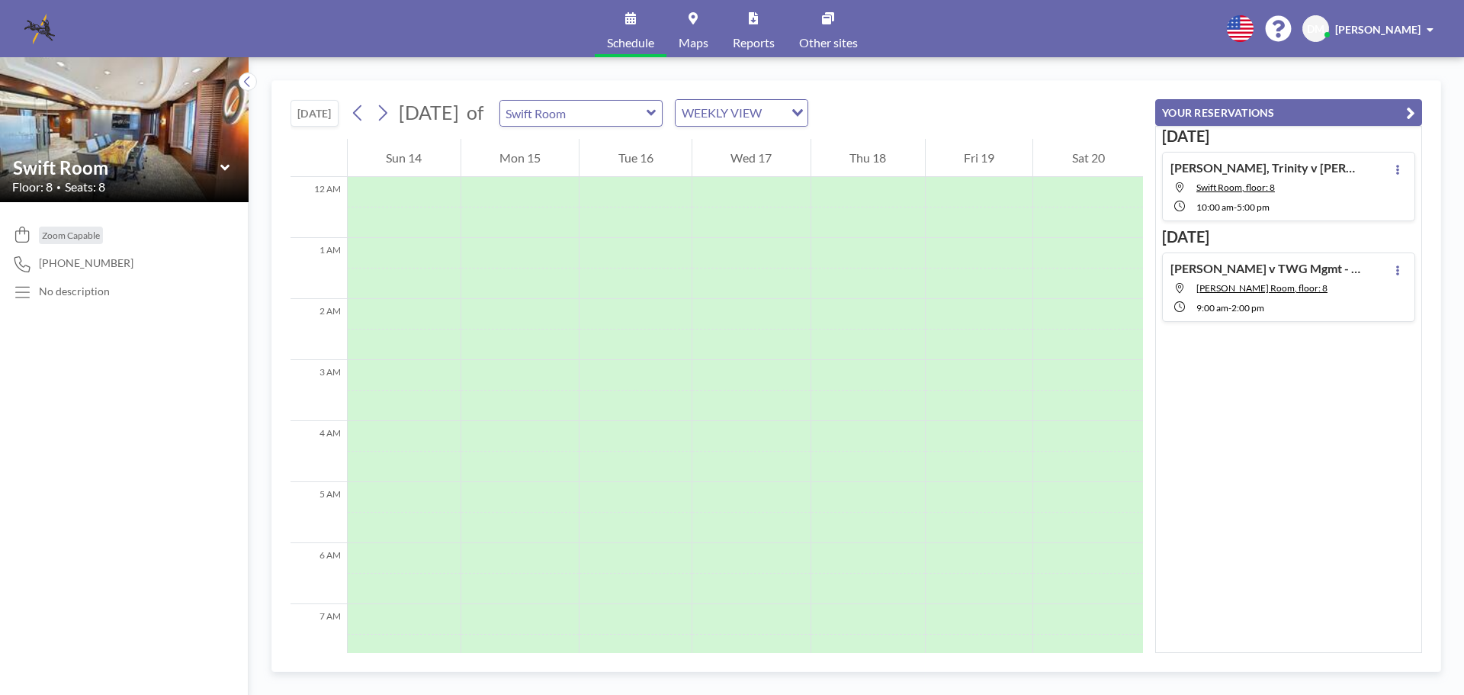
scroll to position [458, 0]
click at [222, 165] on icon at bounding box center [224, 167] width 9 height 6
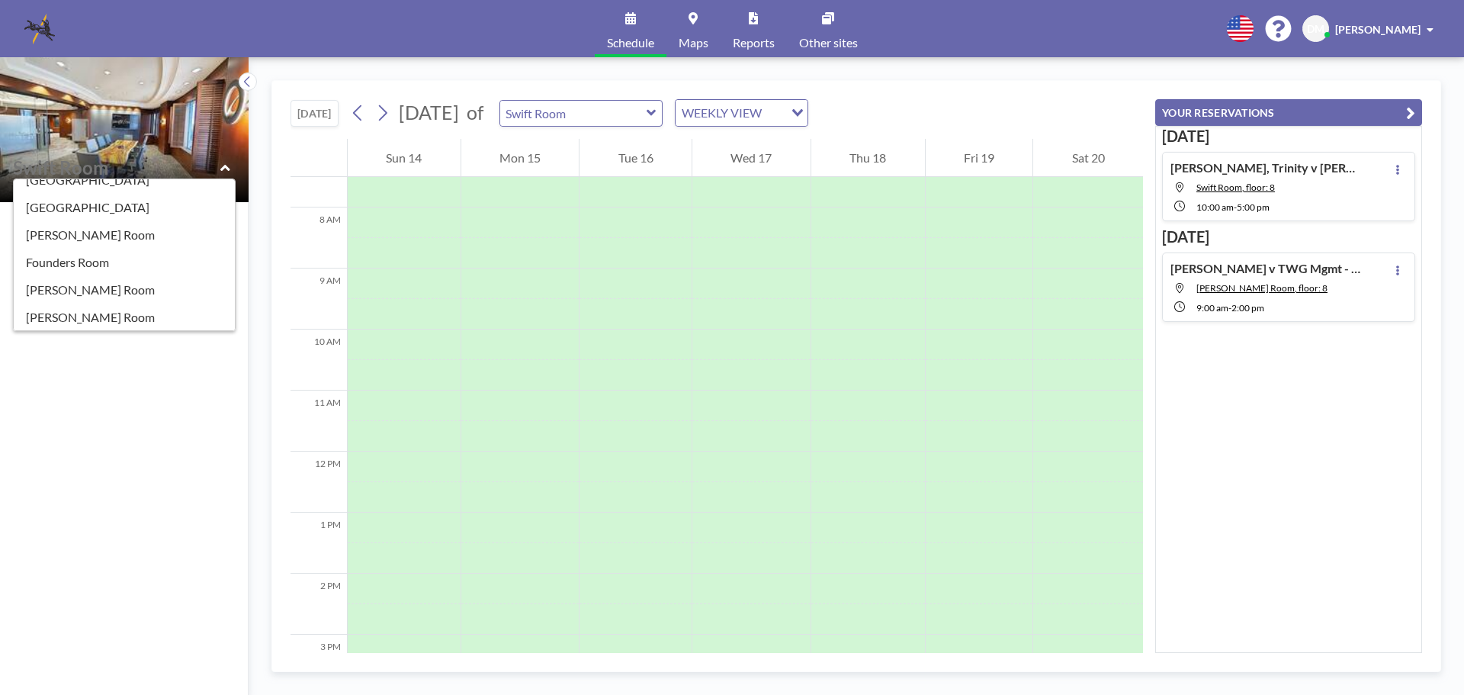
scroll to position [0, 0]
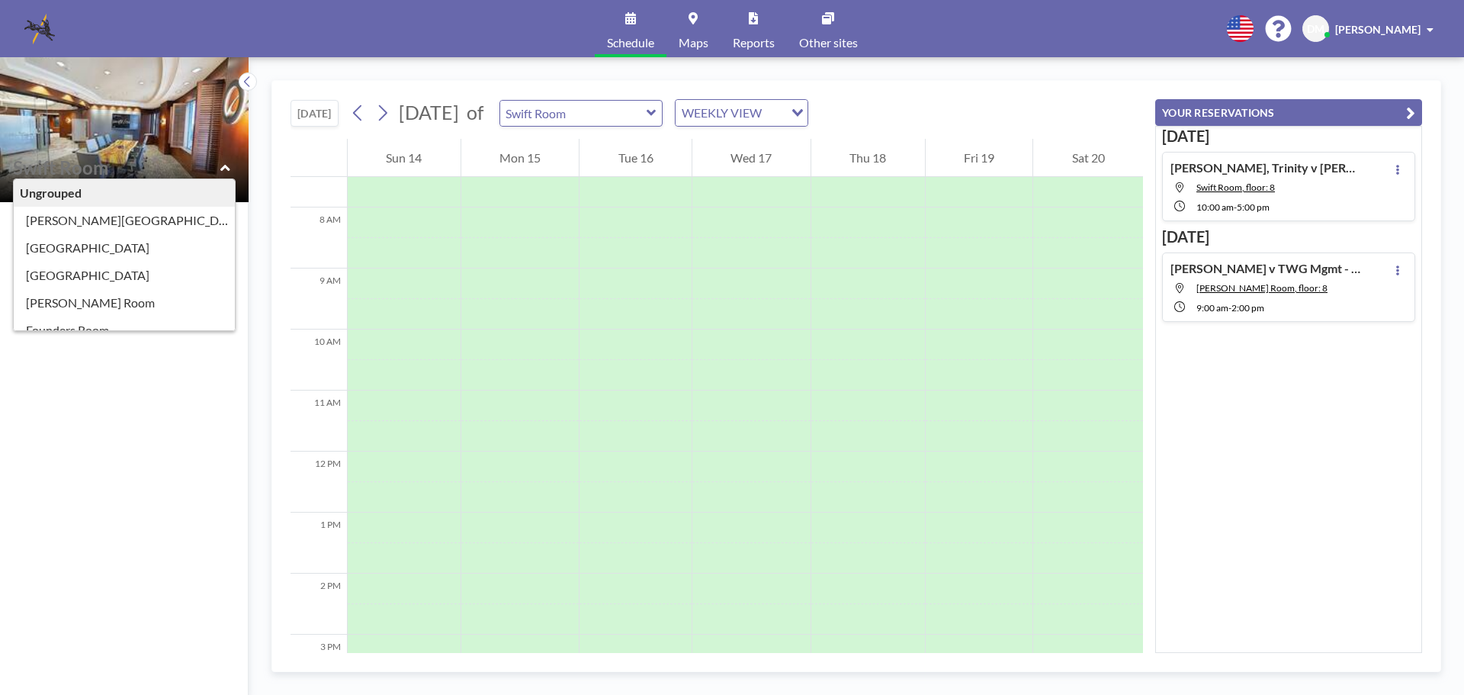
click at [70, 194] on div "Ungrouped" at bounding box center [124, 192] width 221 height 27
click at [22, 200] on div "Ungrouped" at bounding box center [124, 192] width 221 height 27
click at [111, 397] on div "Zoom Capable [PHONE_NUMBER] No description" at bounding box center [124, 448] width 249 height 493
click at [1351, 429] on div "[DATE] [PERSON_NAME], Trinity v [PERSON_NAME][GEOGRAPHIC_DATA], floor: 8 10:00 …" at bounding box center [1288, 389] width 267 height 527
click at [226, 169] on icon at bounding box center [225, 167] width 10 height 15
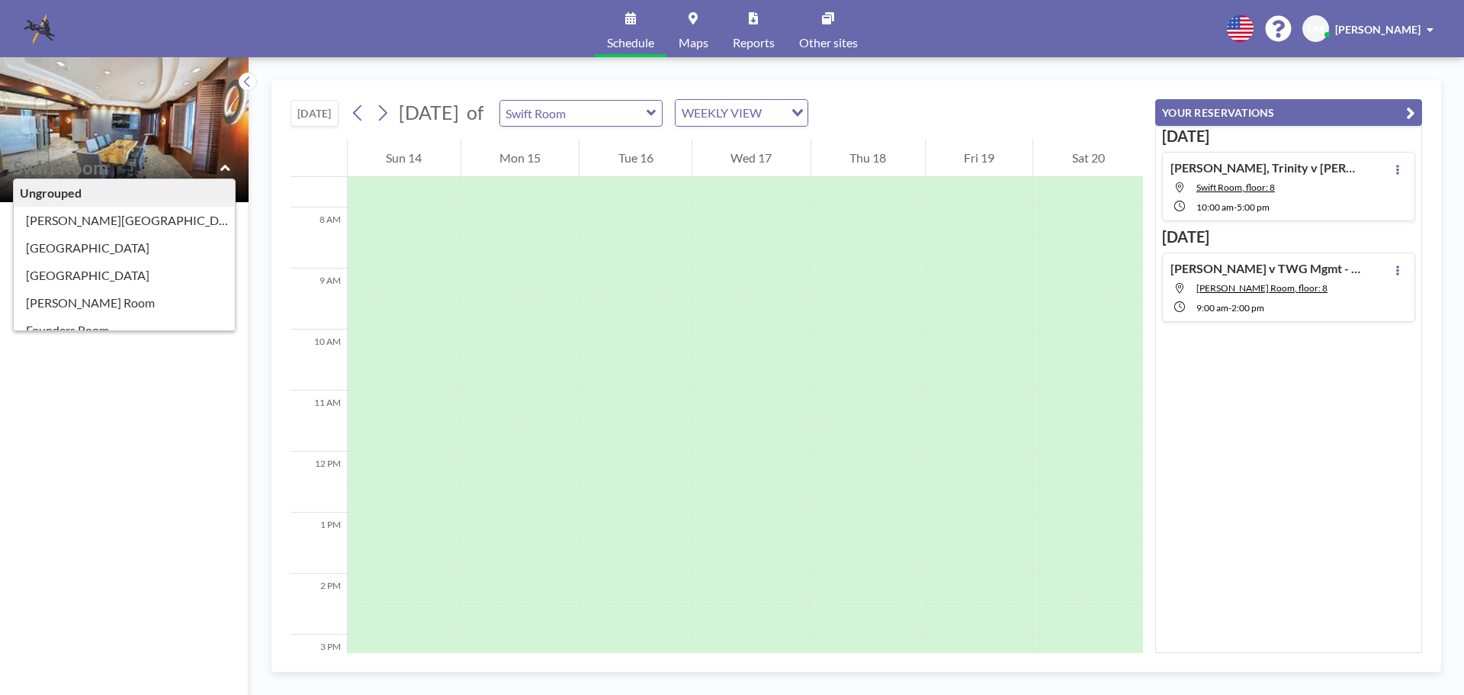
type input "Swift Room"
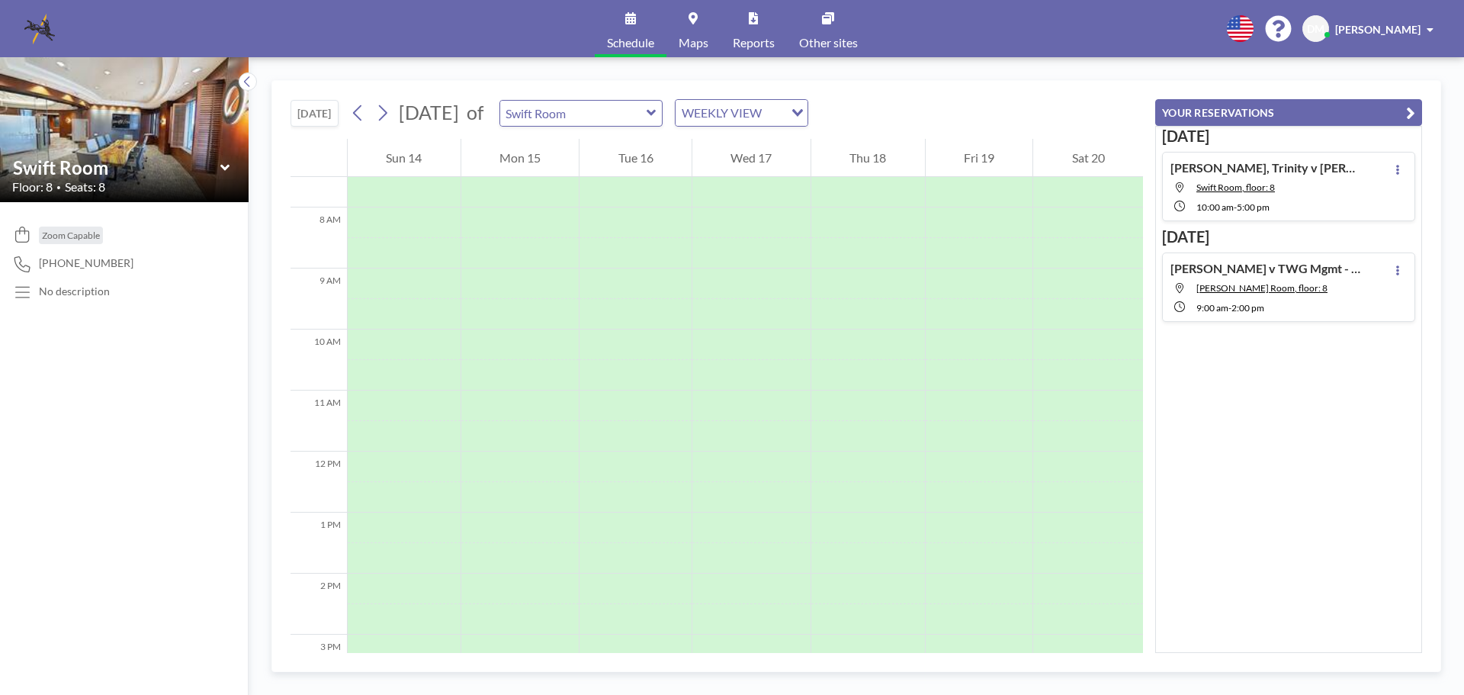
click at [1430, 25] on span at bounding box center [1430, 29] width 7 height 11
click at [1080, 27] on div "Schedule Maps Reports Other sites English Polski 日本語 Española [PERSON_NAME]" at bounding box center [732, 28] width 1464 height 57
click at [645, 41] on span "Schedule" at bounding box center [630, 43] width 47 height 12
click at [657, 120] on icon at bounding box center [652, 112] width 10 height 15
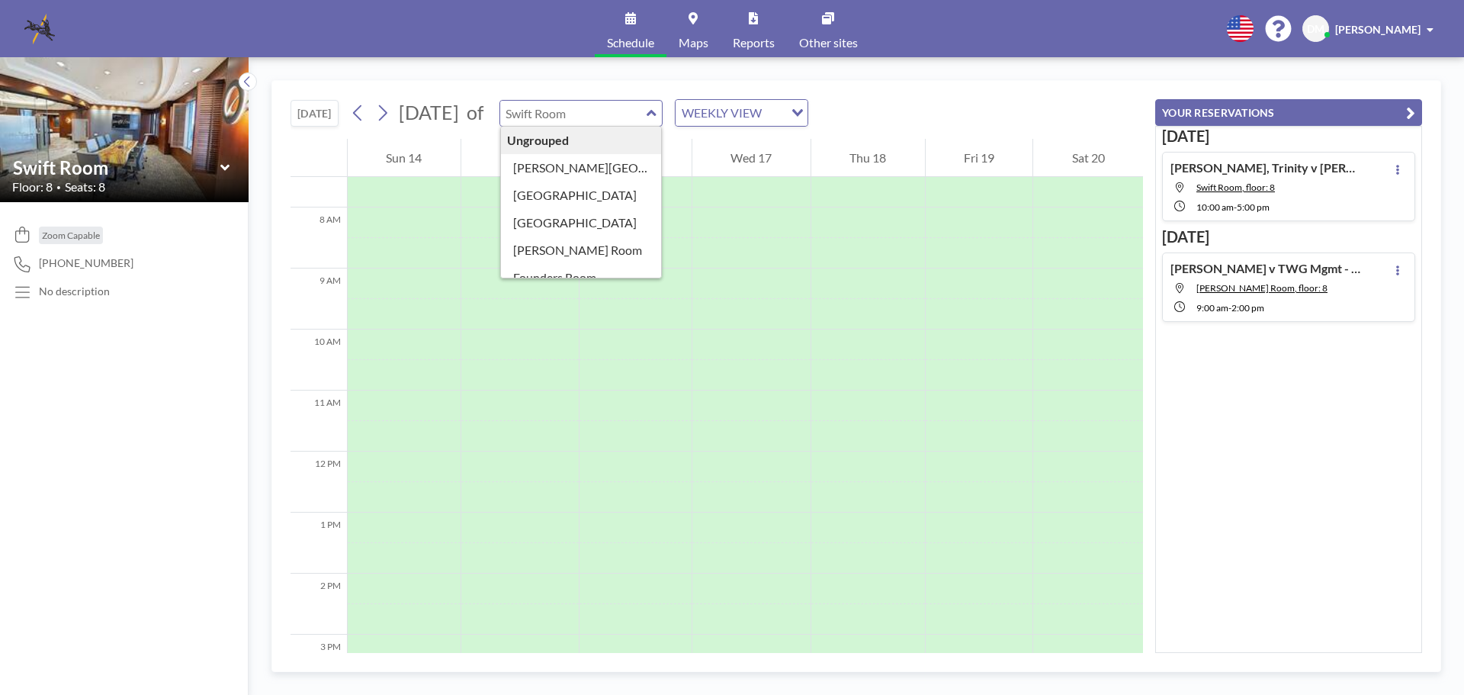
click at [657, 105] on icon at bounding box center [652, 112] width 10 height 15
type input "Swift Room"
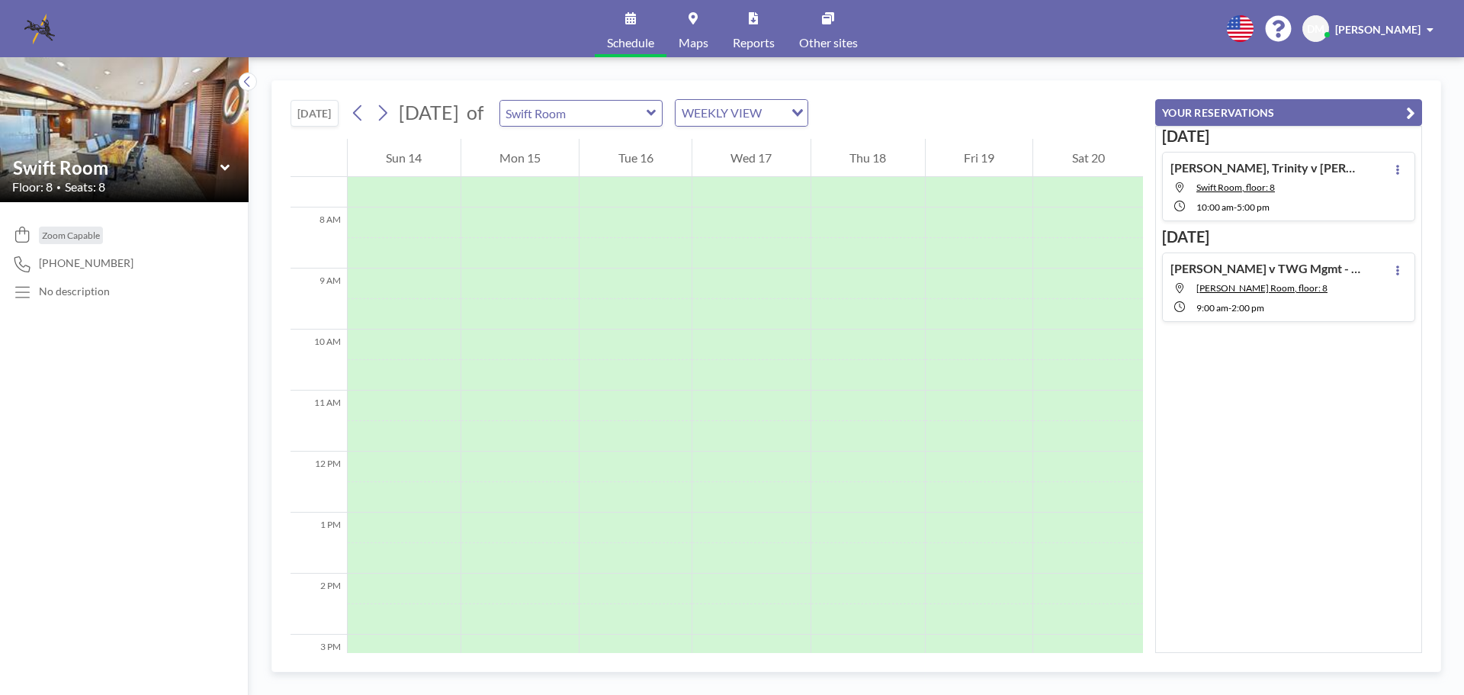
click at [657, 105] on icon at bounding box center [652, 112] width 10 height 15
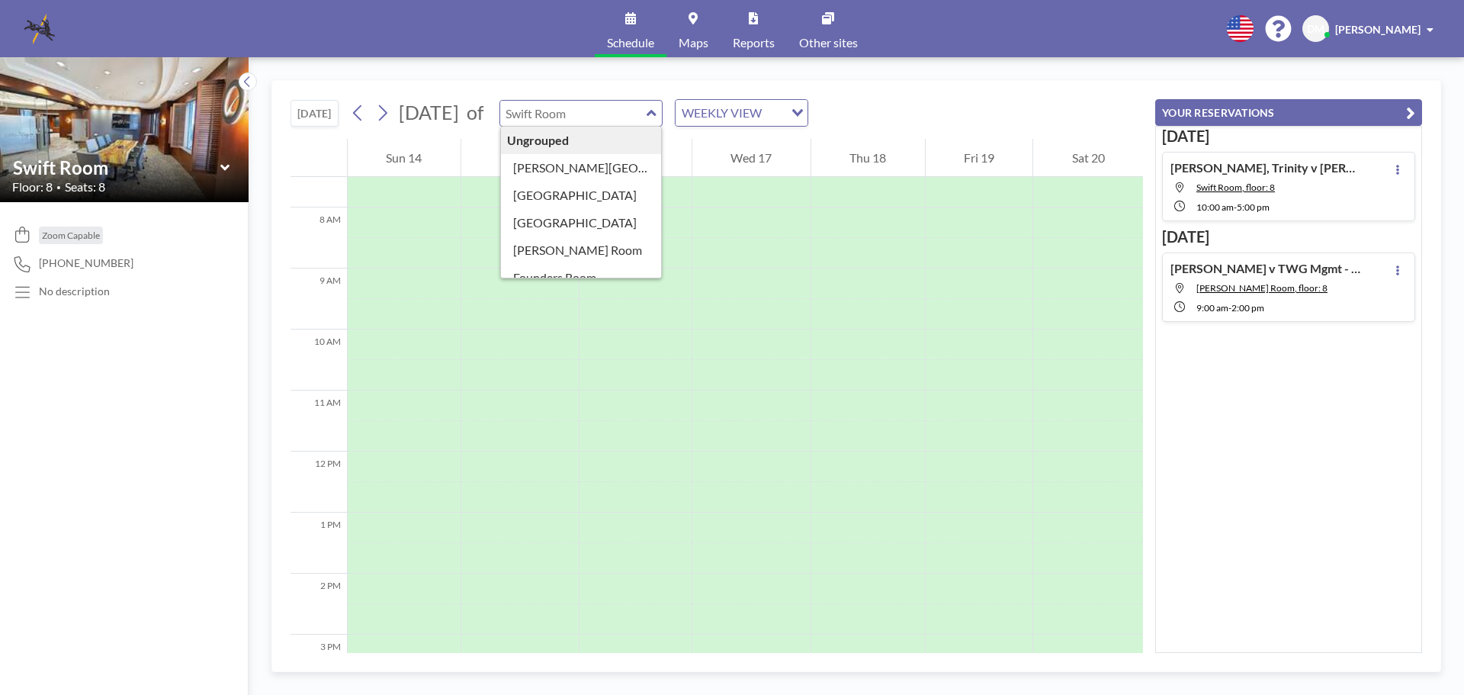
click at [202, 255] on div "Zoom Capable [PHONE_NUMBER] No description" at bounding box center [124, 448] width 249 height 493
click at [48, 92] on img at bounding box center [124, 129] width 249 height 187
drag, startPoint x: 48, startPoint y: 92, endPoint x: 30, endPoint y: 108, distance: 24.3
click at [30, 108] on img at bounding box center [124, 129] width 249 height 187
click at [18, 287] on icon at bounding box center [22, 292] width 14 height 11
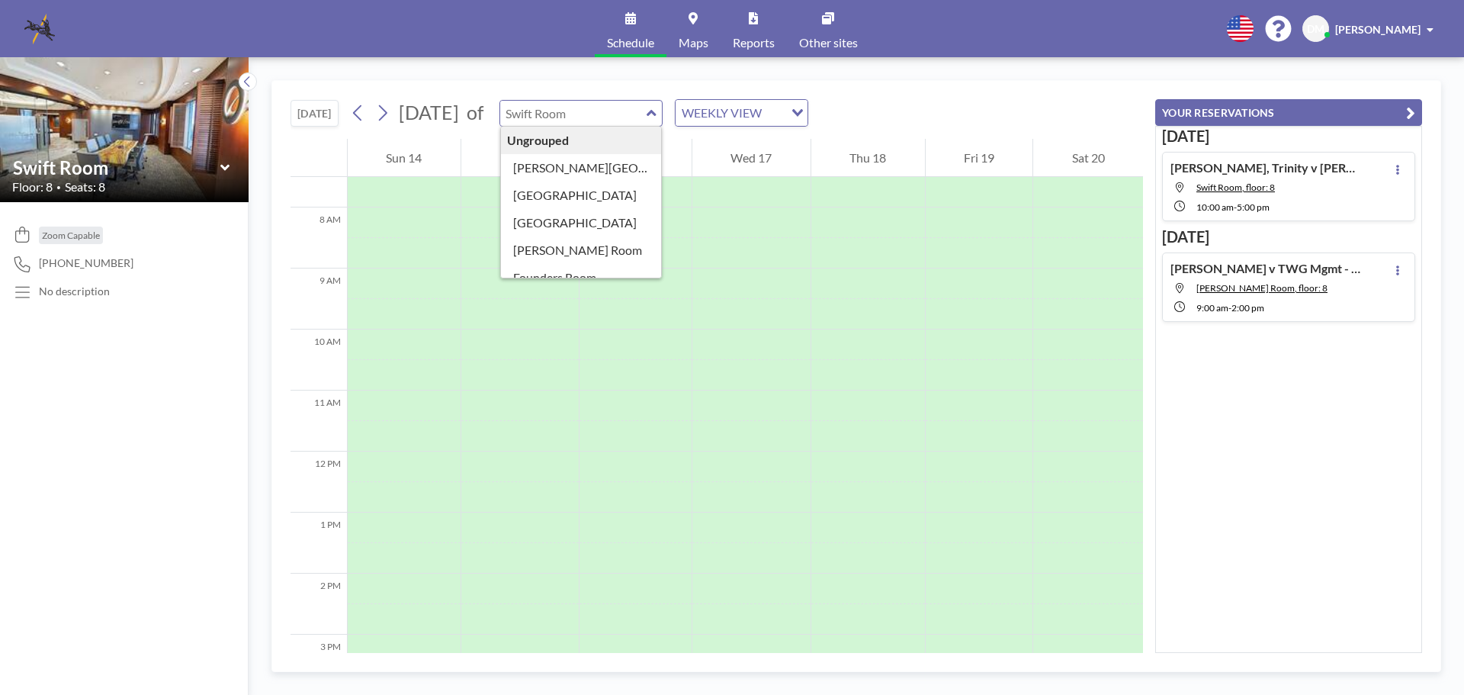
click at [48, 240] on span "Zoom Capable" at bounding box center [71, 235] width 58 height 11
click at [24, 235] on icon at bounding box center [22, 234] width 21 height 16
click at [781, 169] on div "Wed 17" at bounding box center [751, 158] width 118 height 38
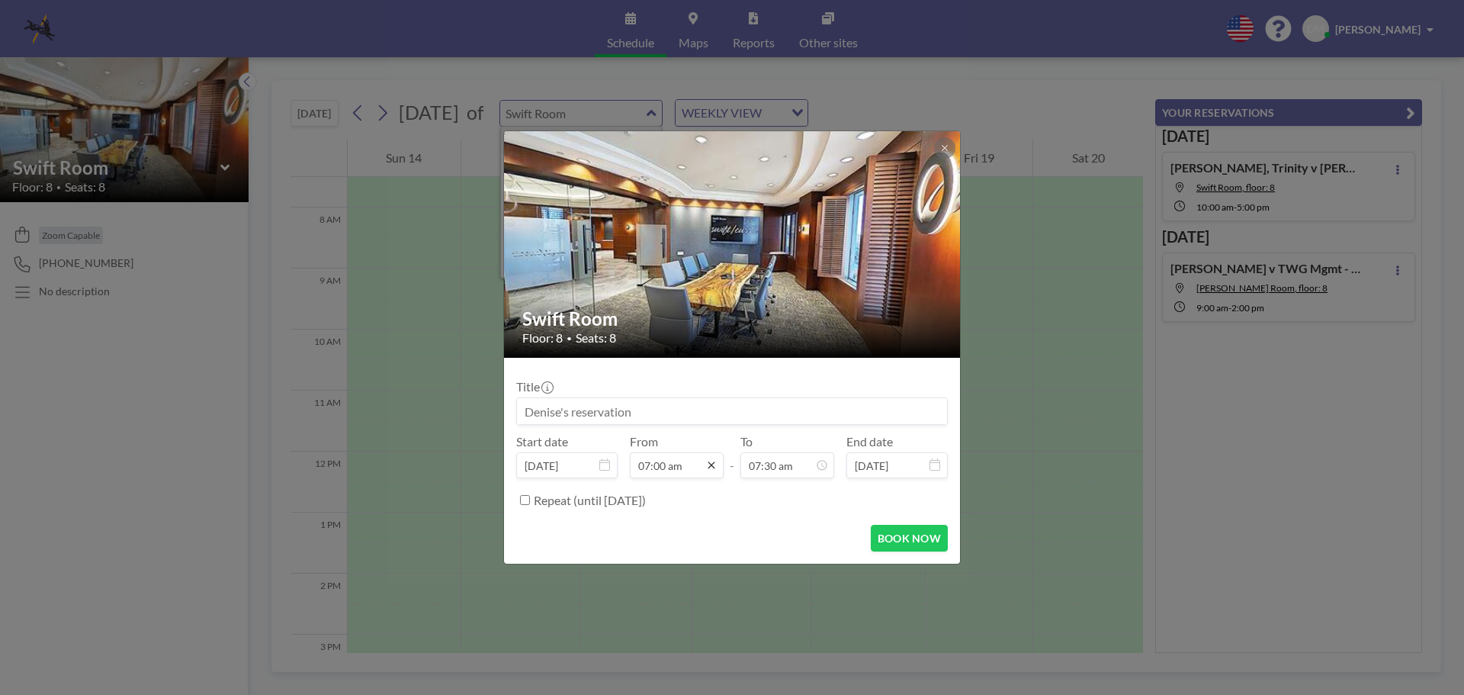
scroll to position [380, 0]
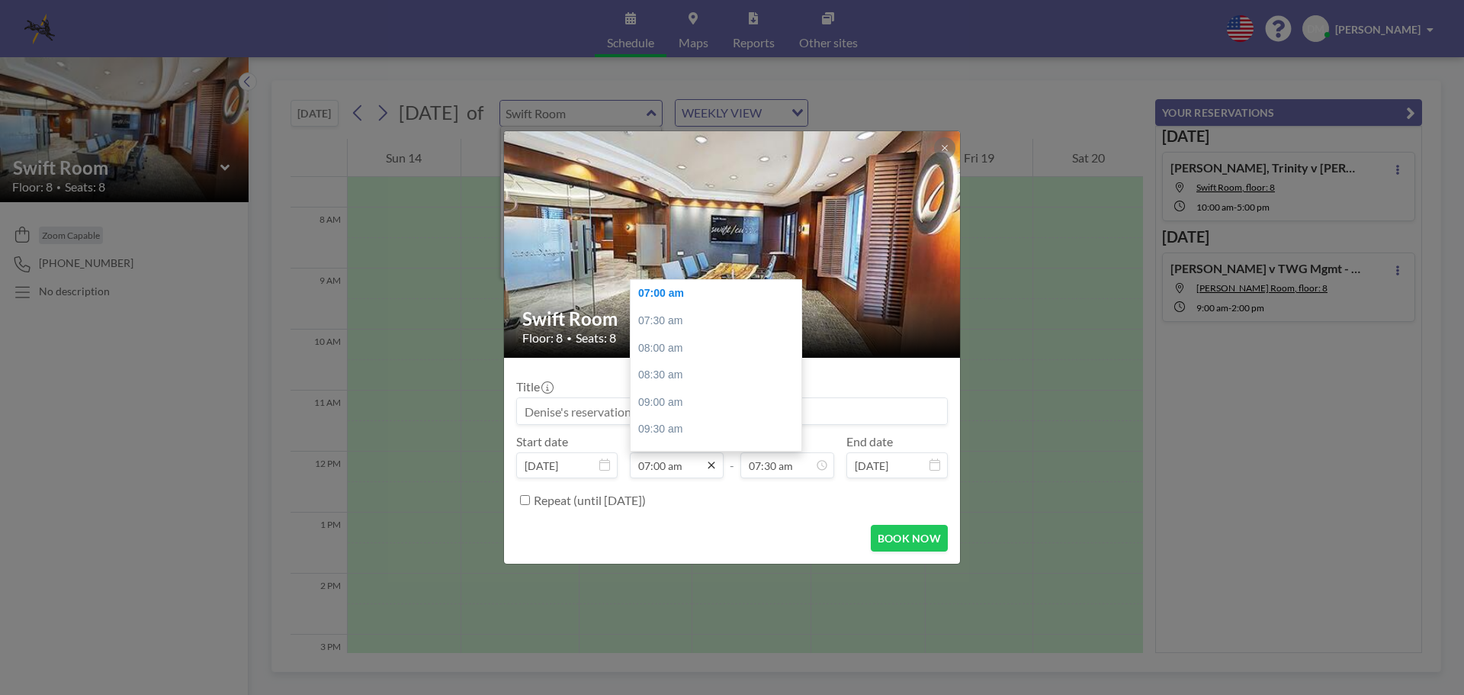
click at [712, 465] on icon at bounding box center [711, 465] width 7 height 7
click at [672, 307] on div "10:00 am" at bounding box center [720, 304] width 178 height 27
type input "10:00 am"
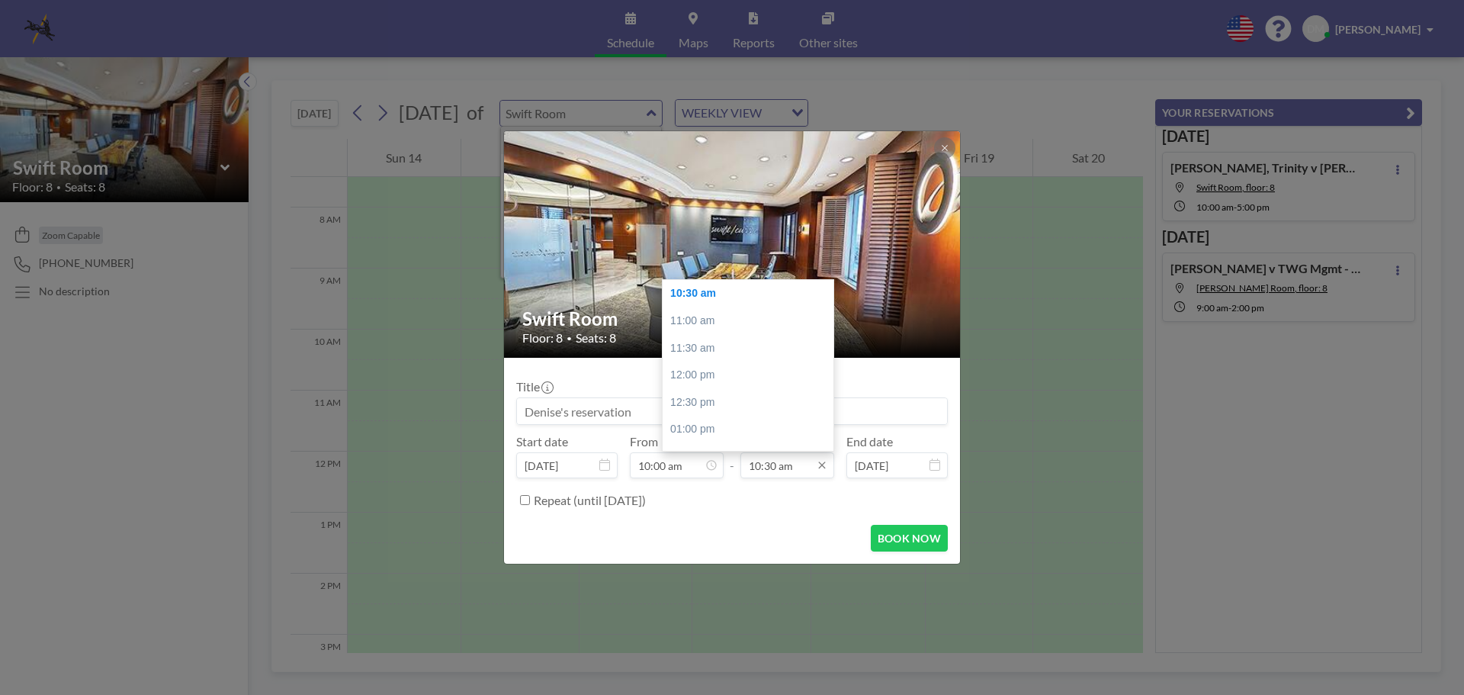
click at [797, 467] on input "10:30 am" at bounding box center [787, 465] width 94 height 26
click at [713, 409] on div "02:00 pm" at bounding box center [752, 407] width 178 height 27
type input "02:00 pm"
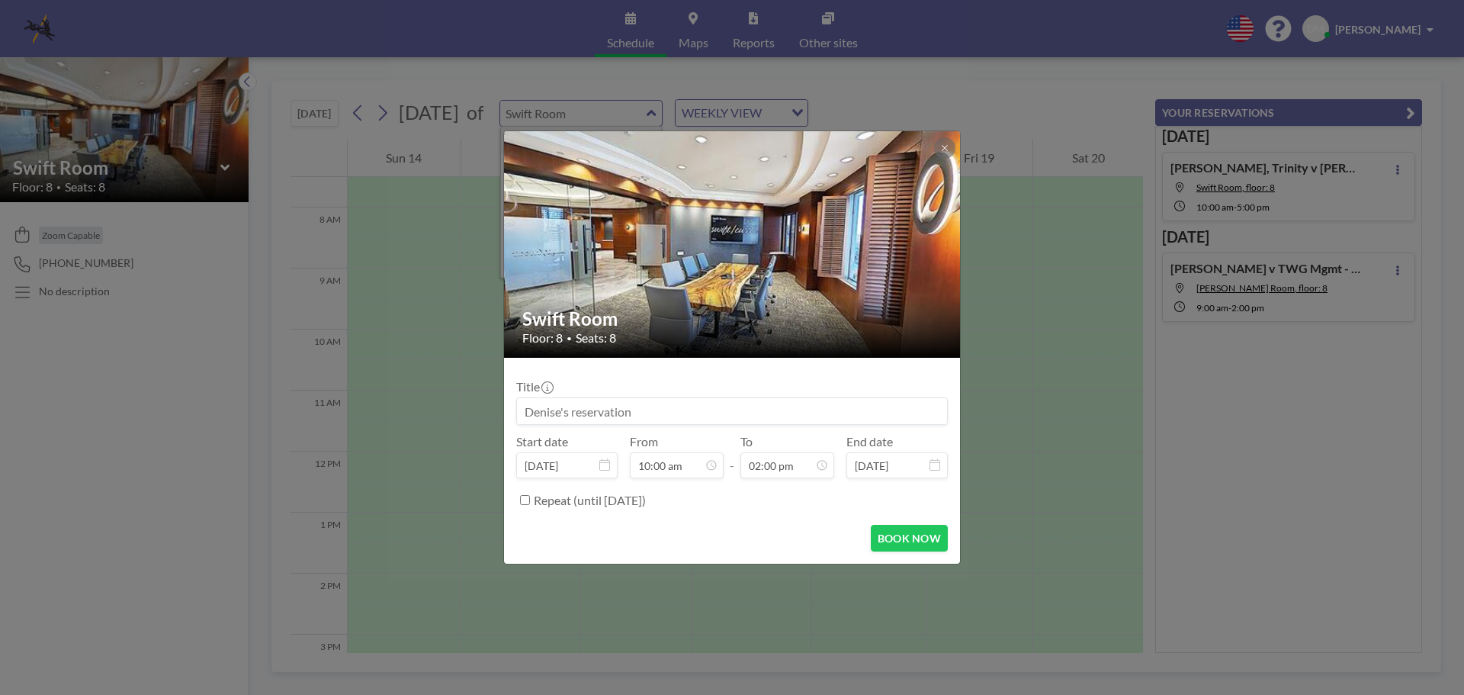
scroll to position [760, 0]
click at [602, 419] on input at bounding box center [732, 411] width 430 height 26
click at [867, 403] on input "[PERSON_NAME], Trinity v [PERSON_NAME] of" at bounding box center [732, 411] width 430 height 26
paste input "[PERSON_NAME]"
type input "[PERSON_NAME], Trinity v [PERSON_NAME] of [PERSON_NAME]"
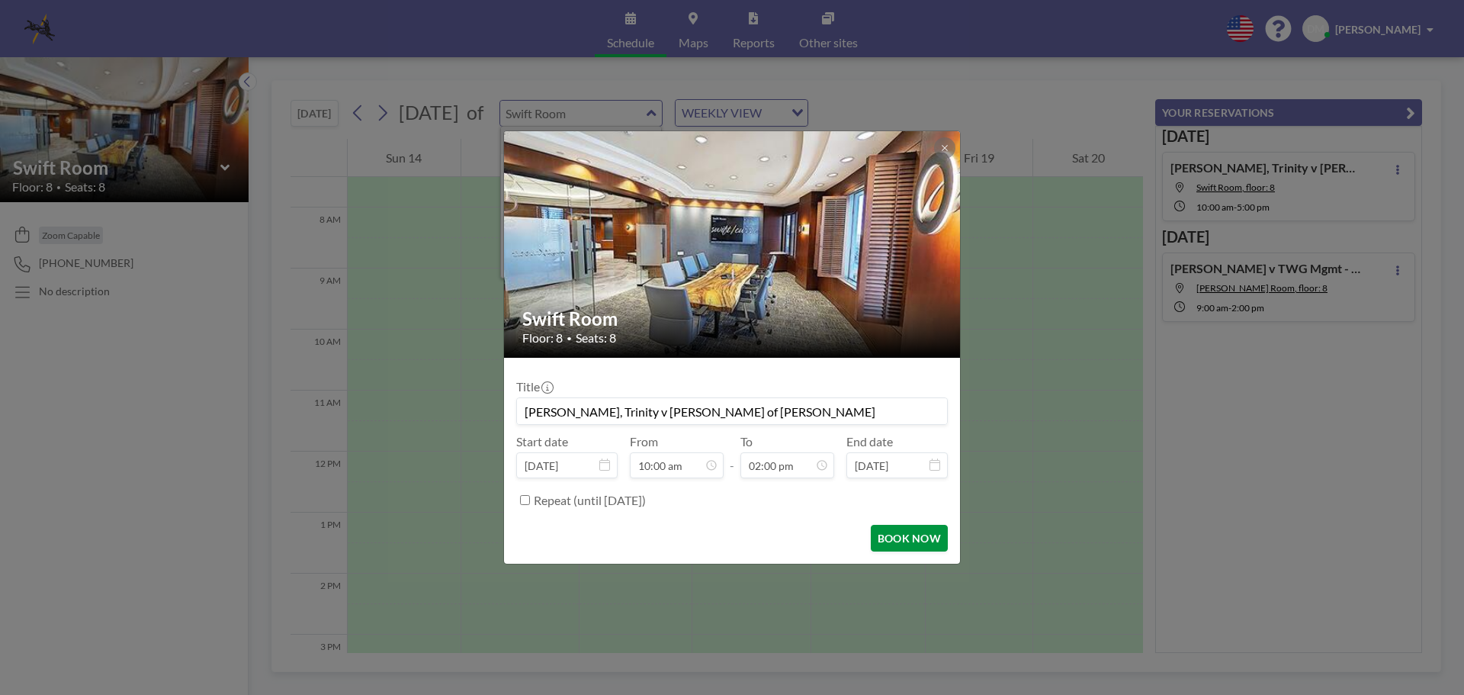
click at [903, 538] on button "BOOK NOW" at bounding box center [909, 538] width 77 height 27
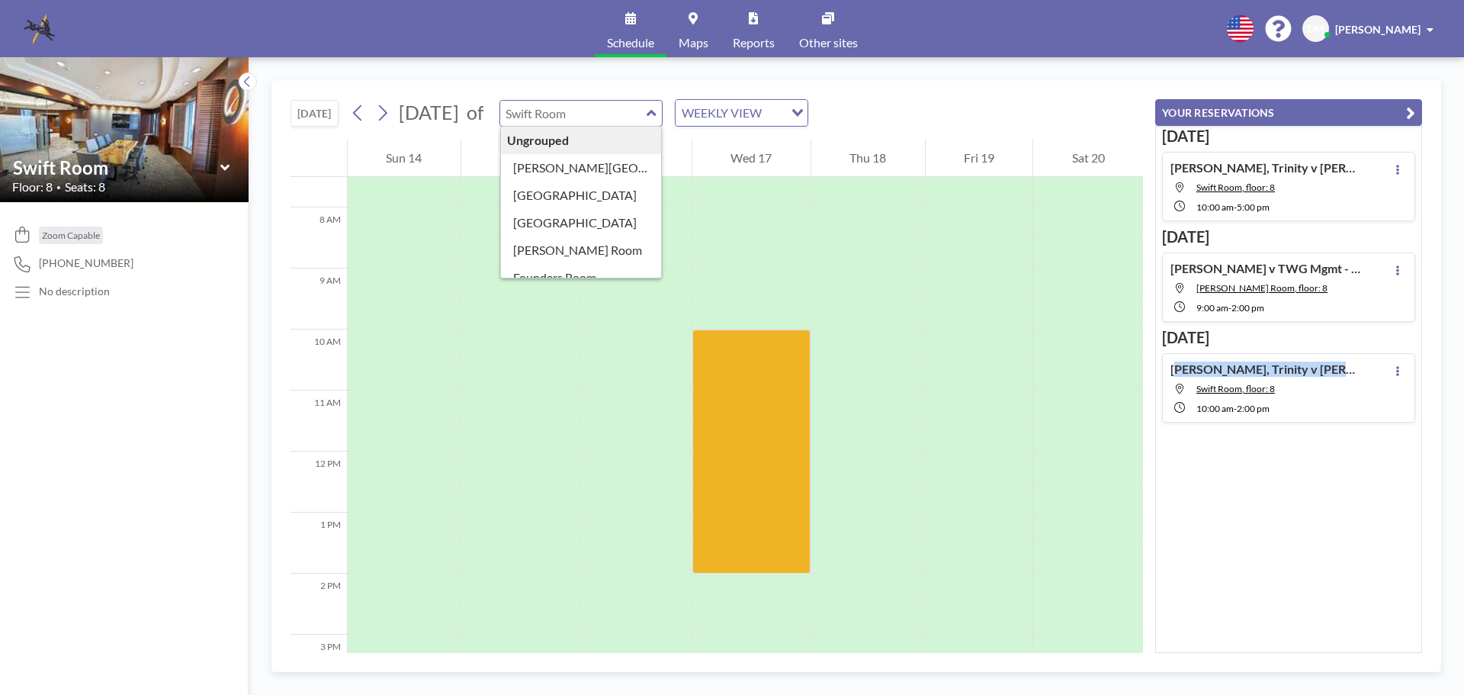
drag, startPoint x: 1169, startPoint y: 366, endPoint x: 1347, endPoint y: 372, distance: 177.8
click at [1347, 372] on div "[PERSON_NAME], Trinity v [PERSON_NAME] Depo of [PERSON_NAME] [GEOGRAPHIC_DATA],…" at bounding box center [1288, 387] width 253 height 69
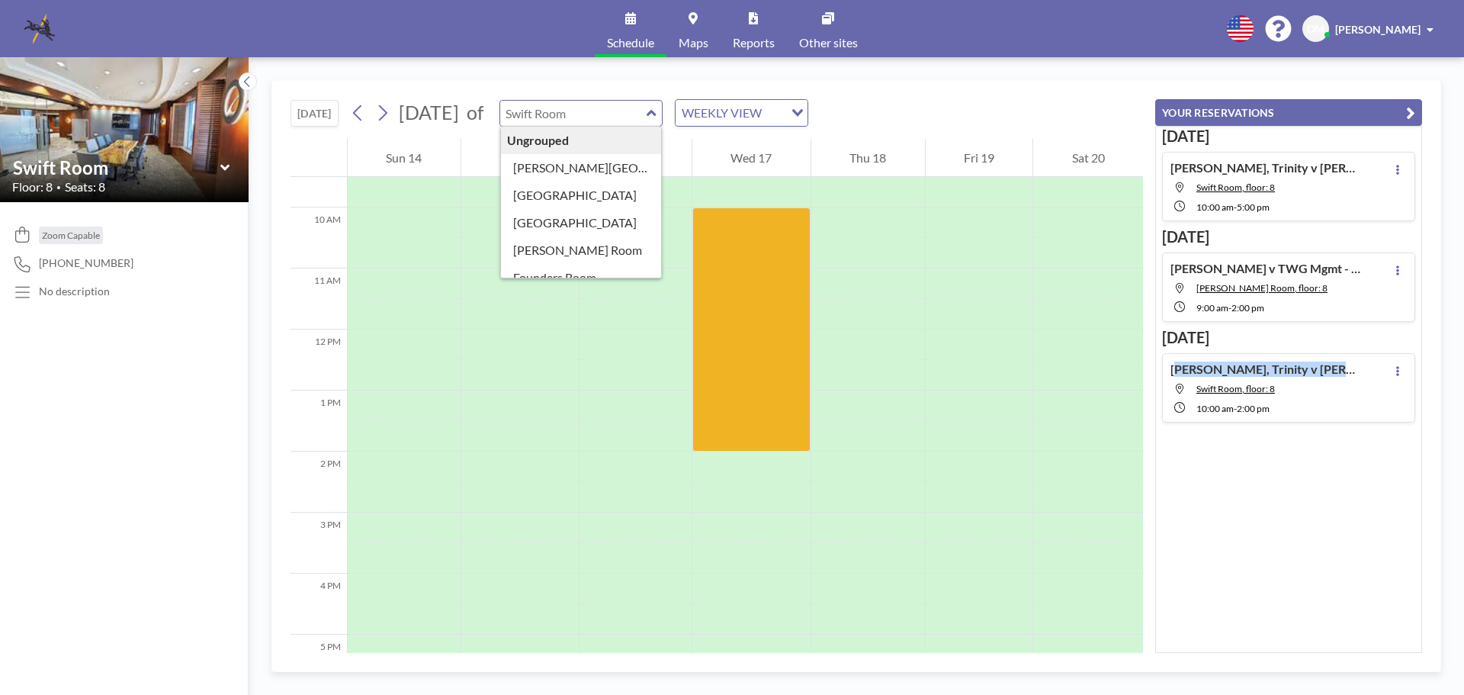
copy h4 "[PERSON_NAME], Trinity v [PERSON_NAME] D"
